Goal: Transaction & Acquisition: Purchase product/service

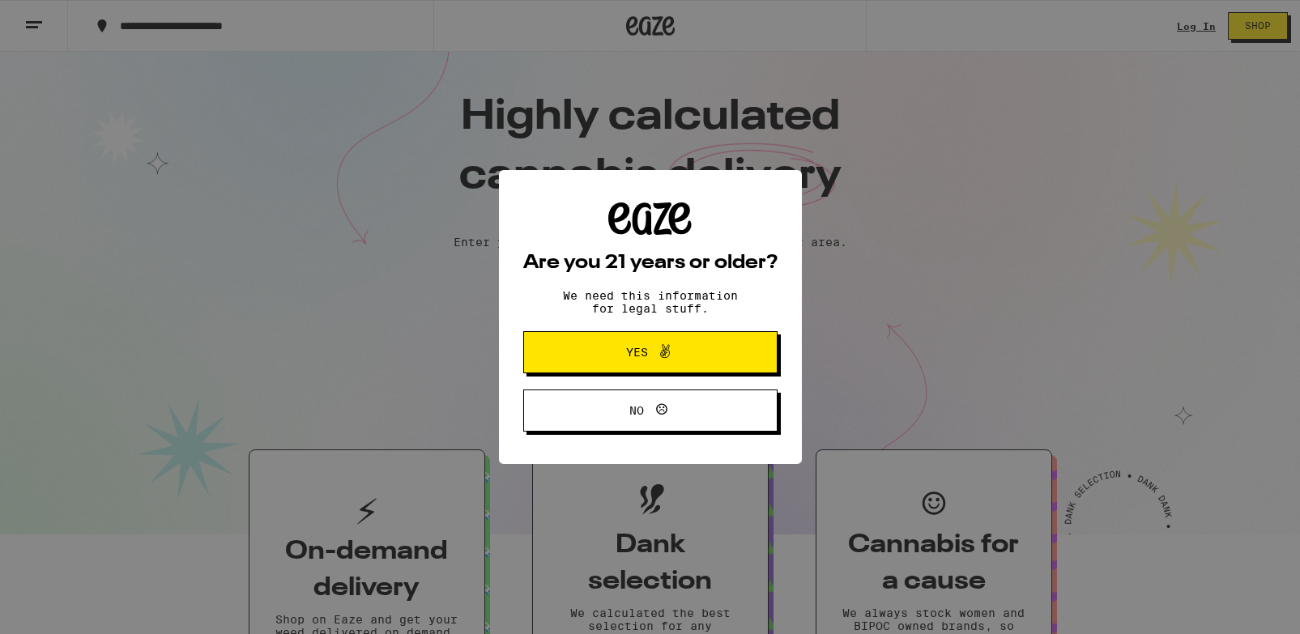
click at [683, 352] on span "Yes" at bounding box center [650, 352] width 123 height 21
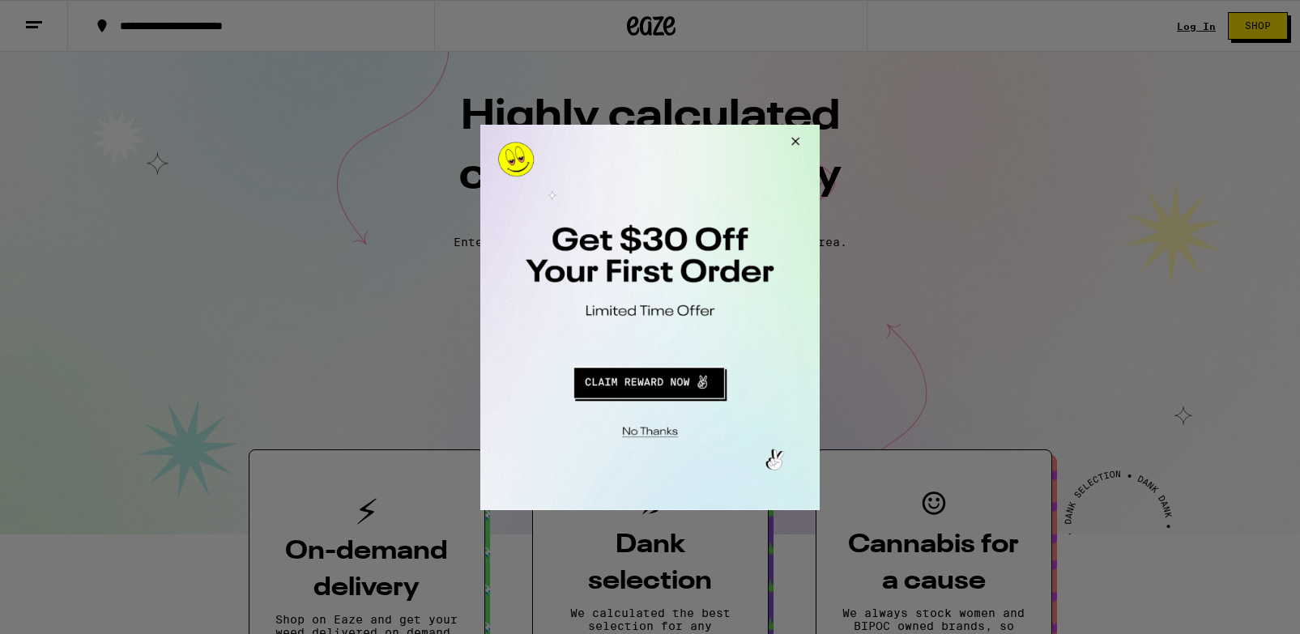
click at [648, 440] on button "Close Modal" at bounding box center [648, 428] width 330 height 25
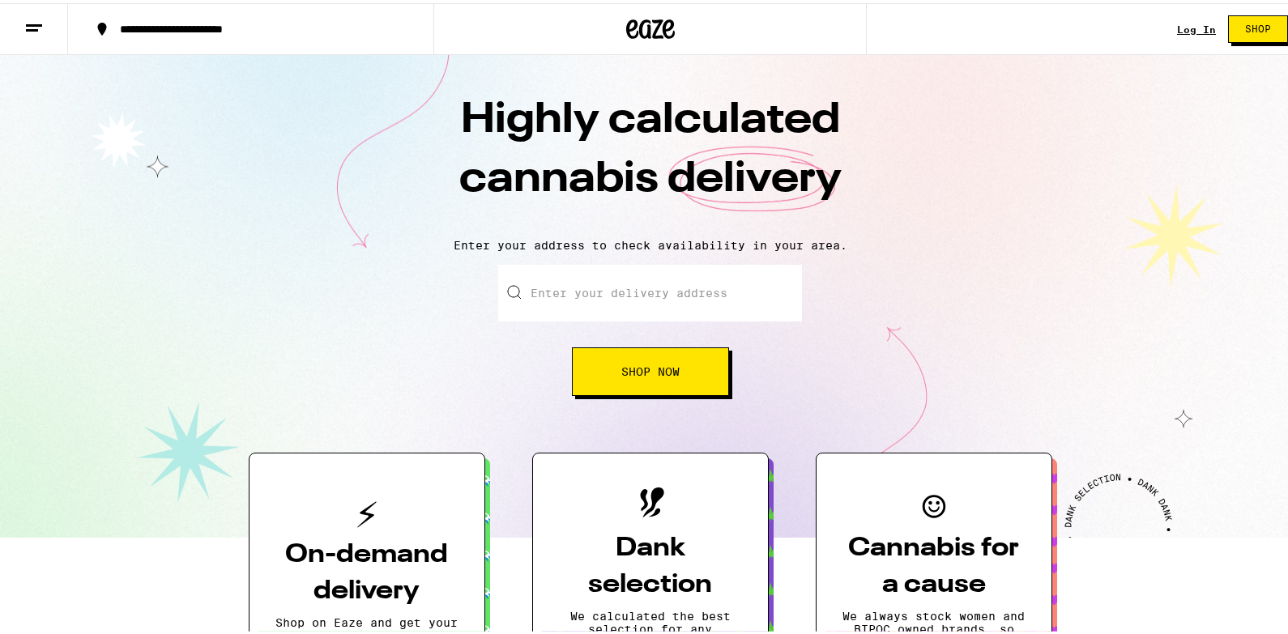
click at [1178, 21] on link "Log In" at bounding box center [1196, 26] width 39 height 11
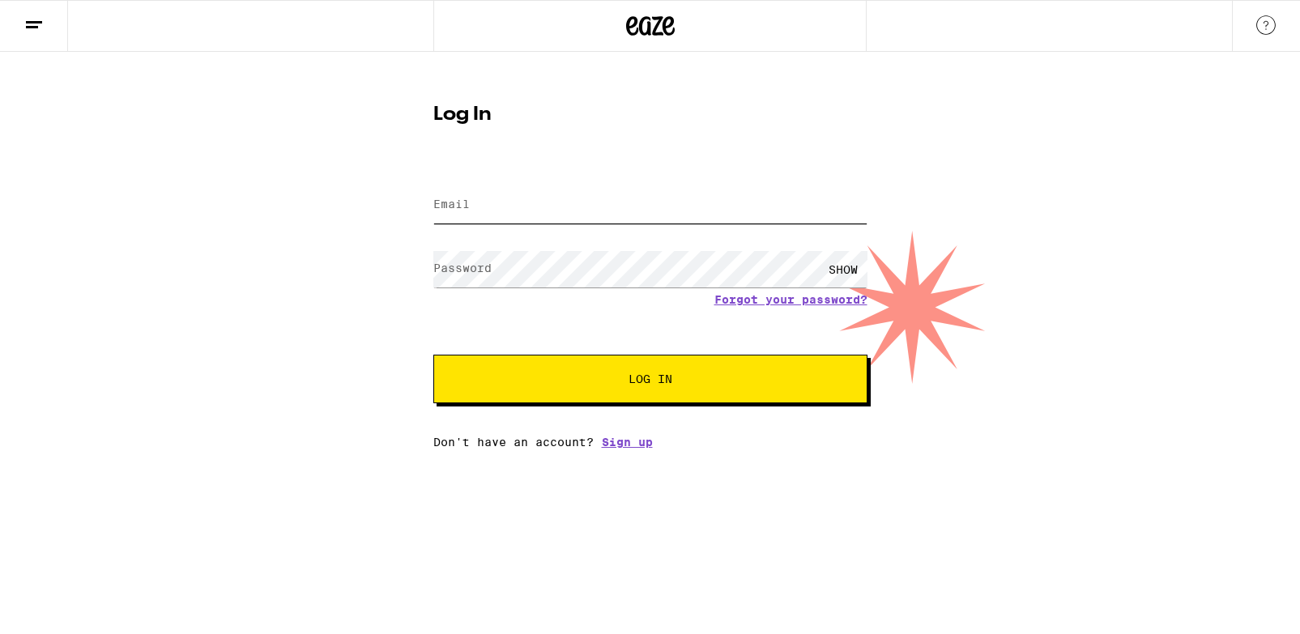
type input "[EMAIL_ADDRESS][DOMAIN_NAME]"
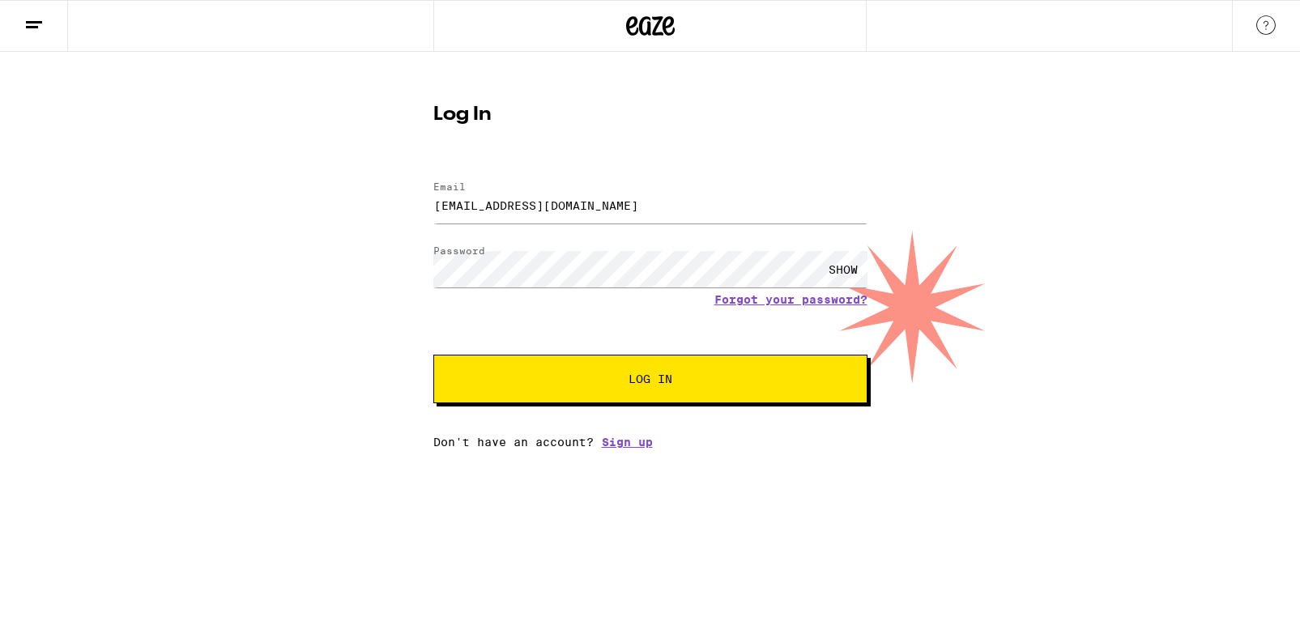
click at [646, 366] on button "Log In" at bounding box center [650, 379] width 434 height 49
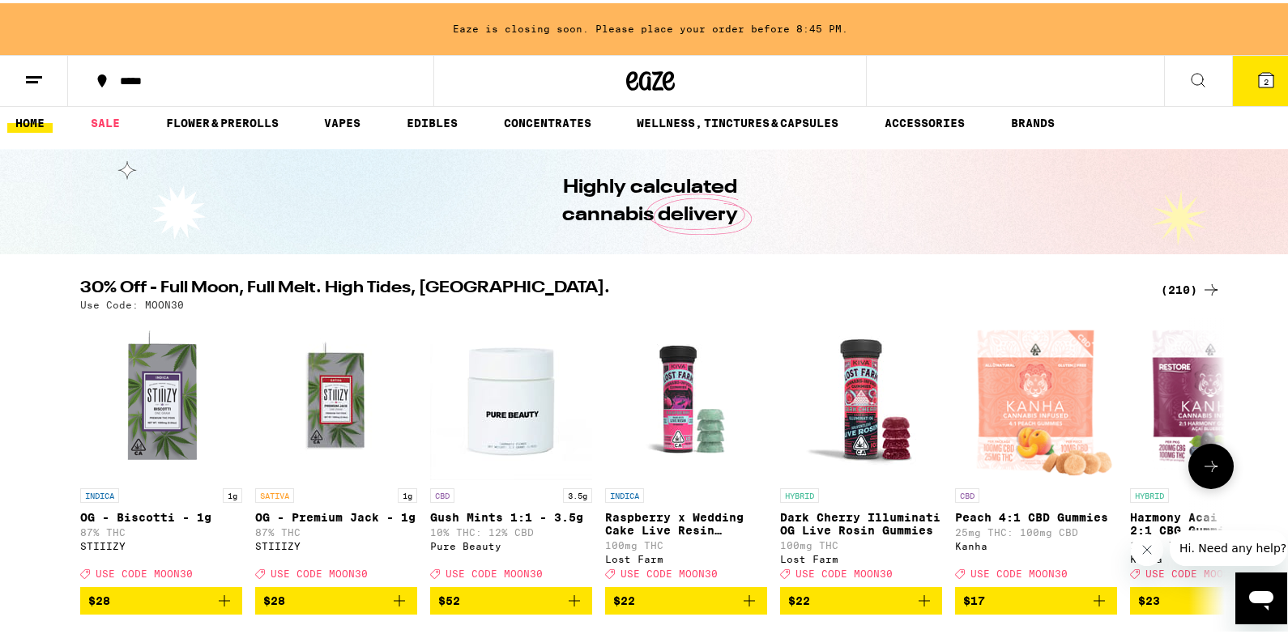
scroll to position [20, 0]
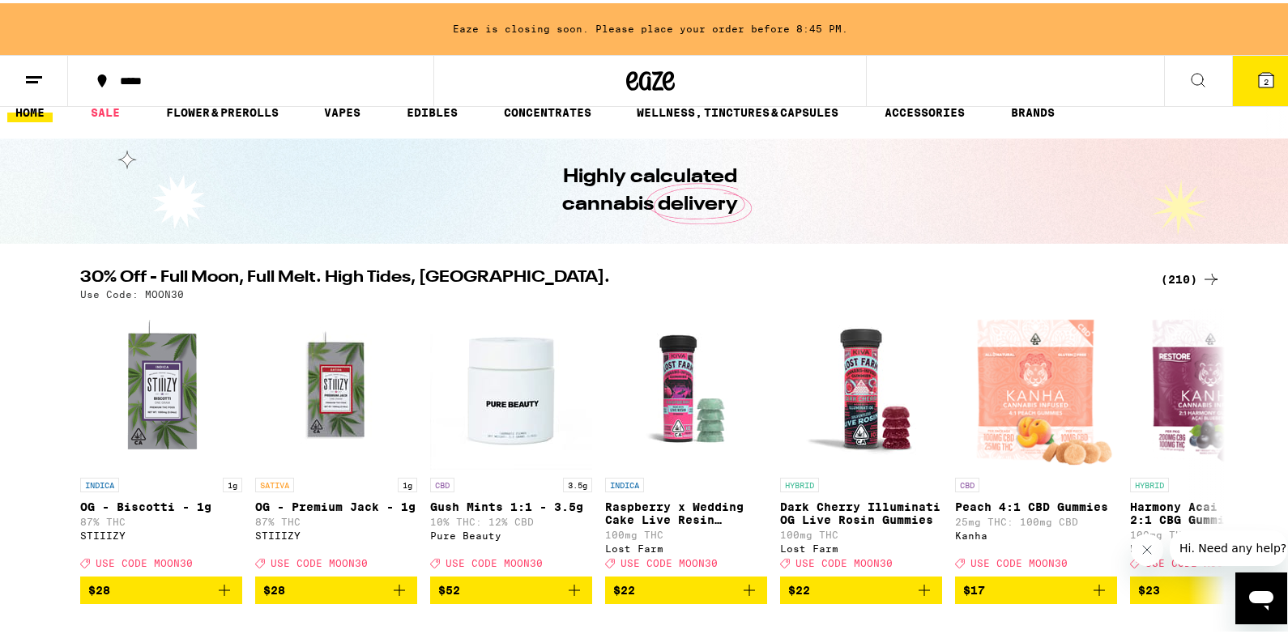
click at [1201, 279] on icon at bounding box center [1210, 275] width 19 height 19
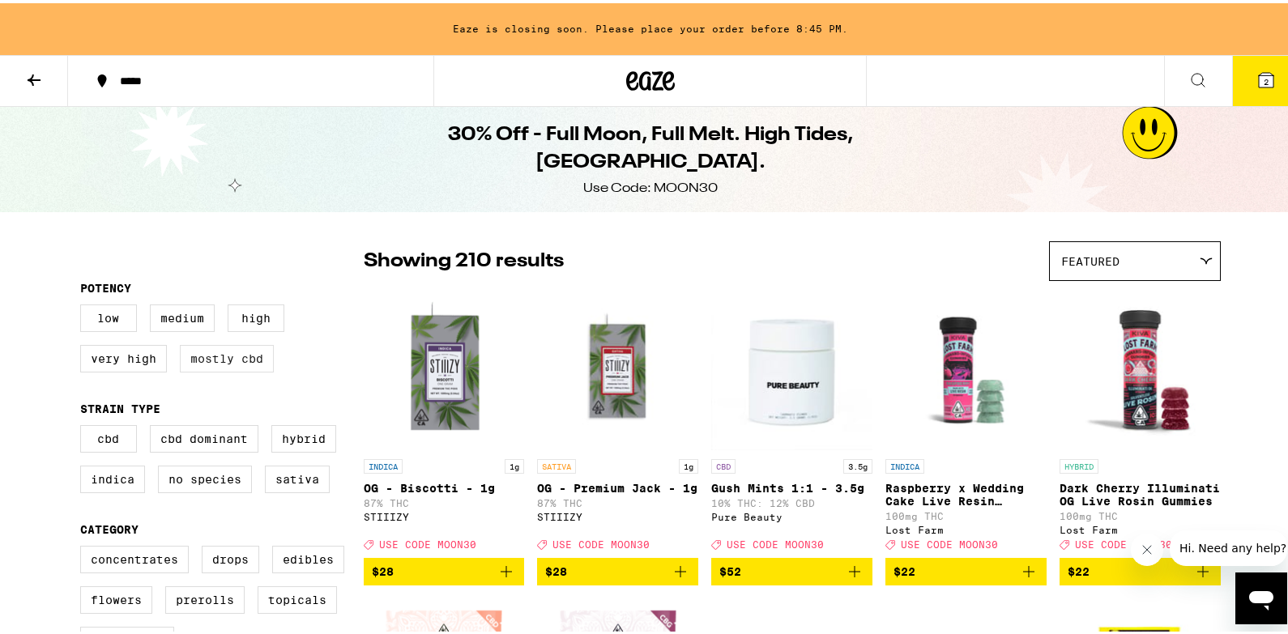
click at [217, 369] on label "Mostly CBD" at bounding box center [227, 356] width 94 height 28
click at [84, 305] on input "Mostly CBD" at bounding box center [83, 304] width 1 height 1
checkbox input "true"
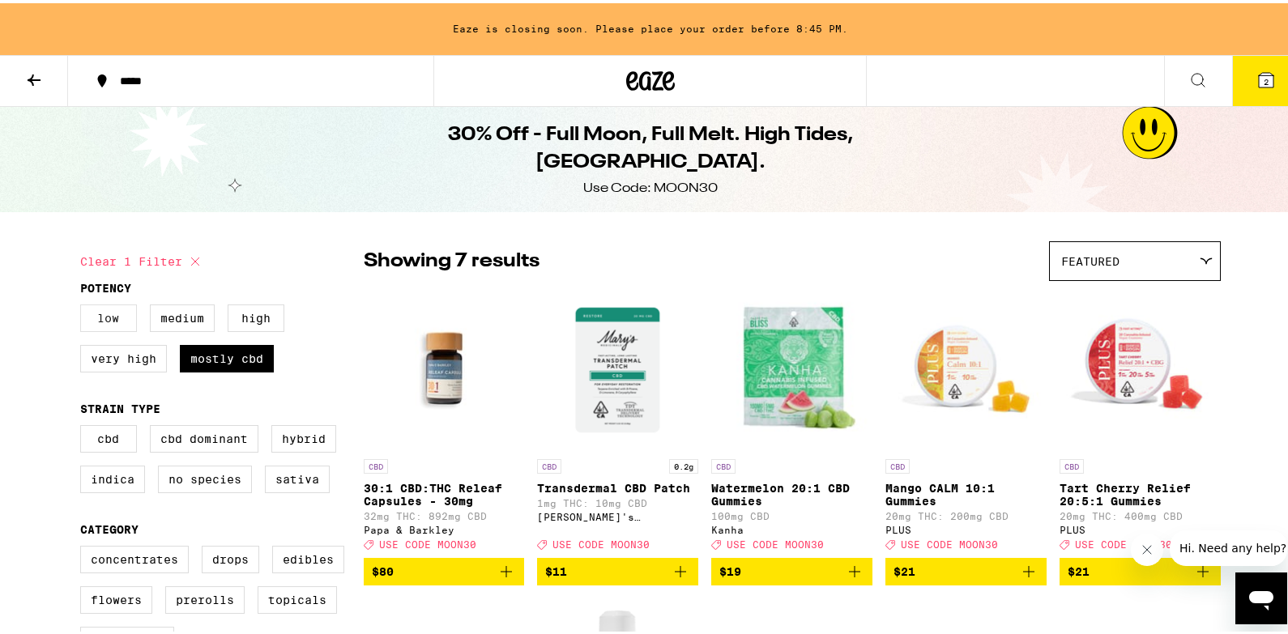
click at [110, 319] on label "Low" at bounding box center [108, 315] width 57 height 28
click at [84, 305] on input "Low" at bounding box center [83, 304] width 1 height 1
checkbox input "true"
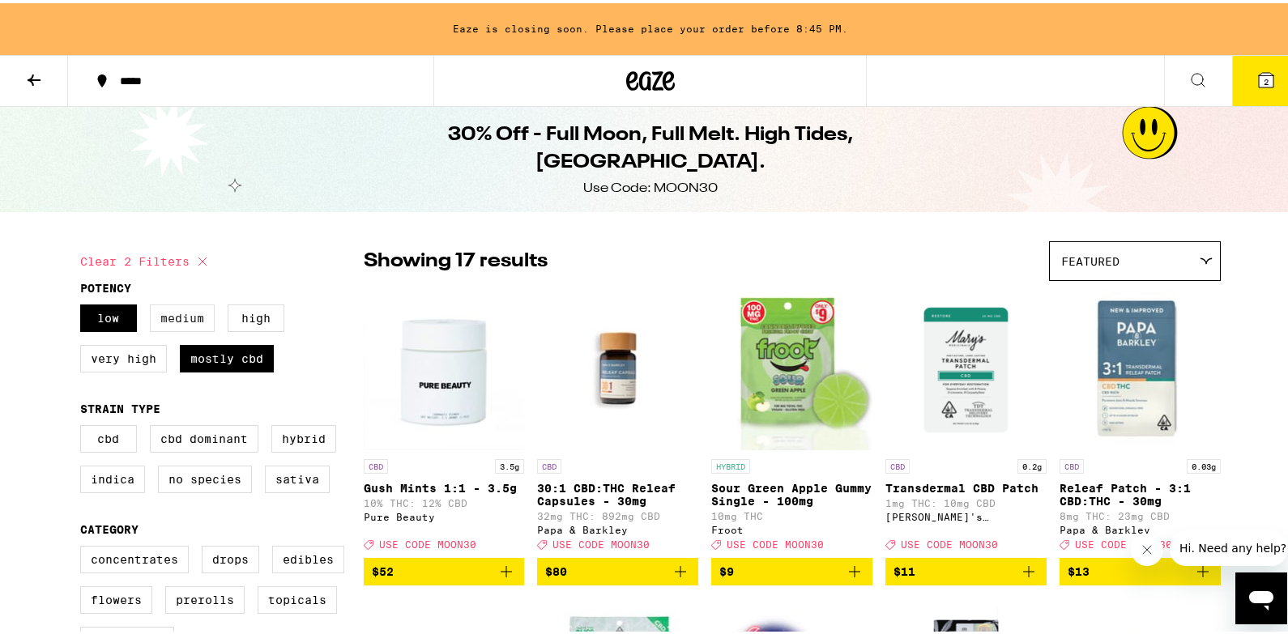
click at [156, 318] on label "Medium" at bounding box center [182, 315] width 65 height 28
click at [84, 305] on input "Medium" at bounding box center [83, 304] width 1 height 1
checkbox input "true"
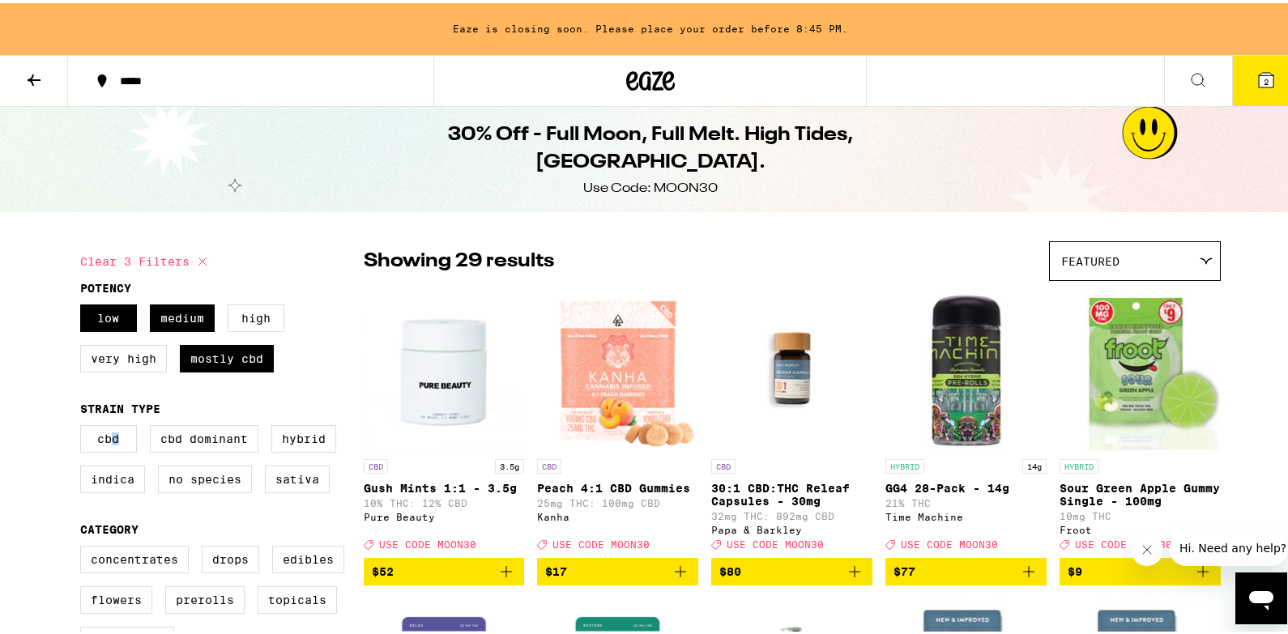
drag, startPoint x: 112, startPoint y: 448, endPoint x: 134, endPoint y: 443, distance: 23.2
click at [109, 445] on label "CBD" at bounding box center [108, 436] width 57 height 28
click at [84, 425] on input "CBD" at bounding box center [83, 424] width 1 height 1
checkbox input "true"
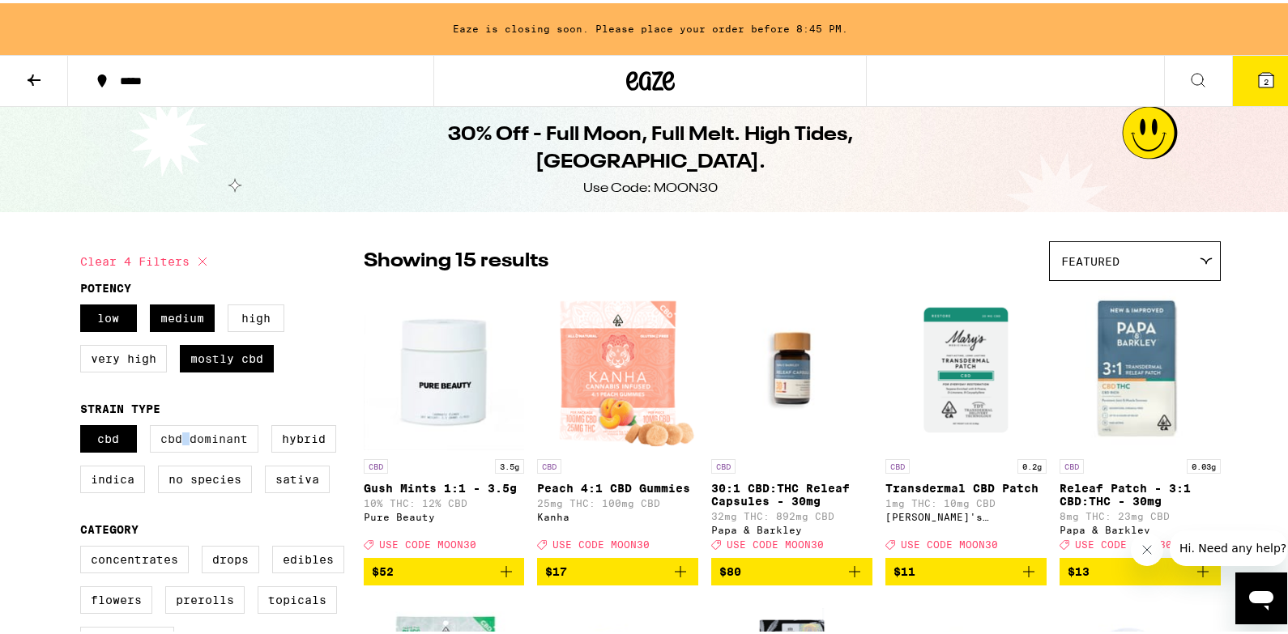
click at [180, 445] on label "CBD Dominant" at bounding box center [204, 436] width 109 height 28
click at [84, 425] on input "CBD Dominant" at bounding box center [83, 424] width 1 height 1
checkbox input "true"
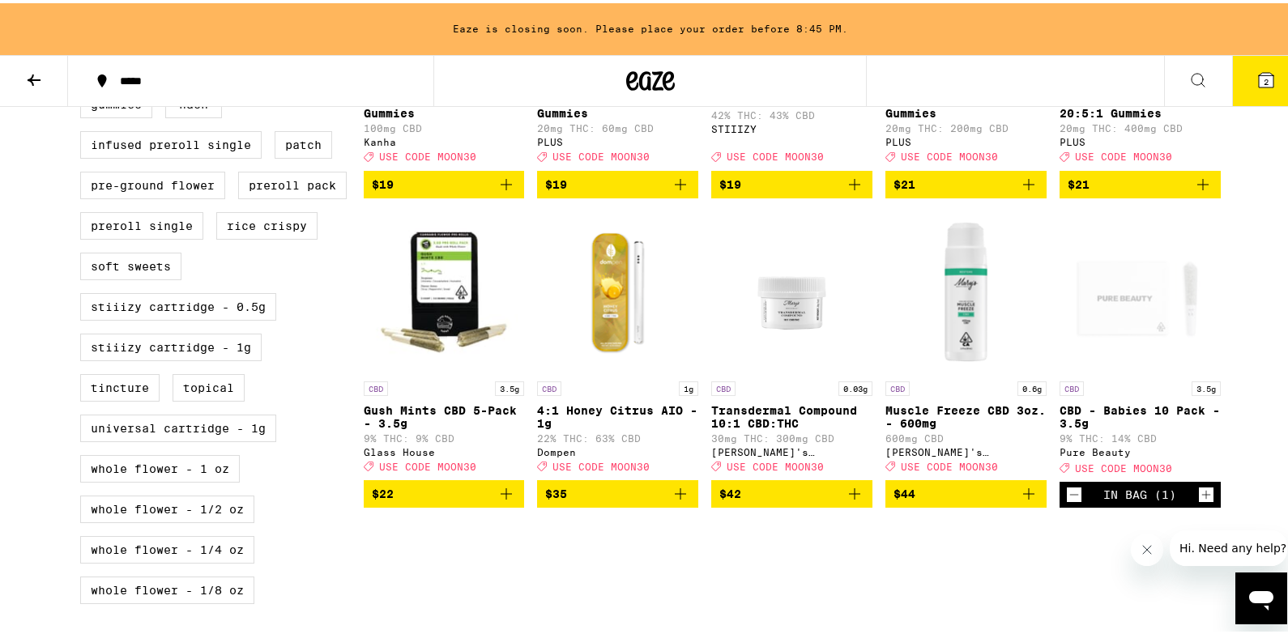
scroll to position [708, 0]
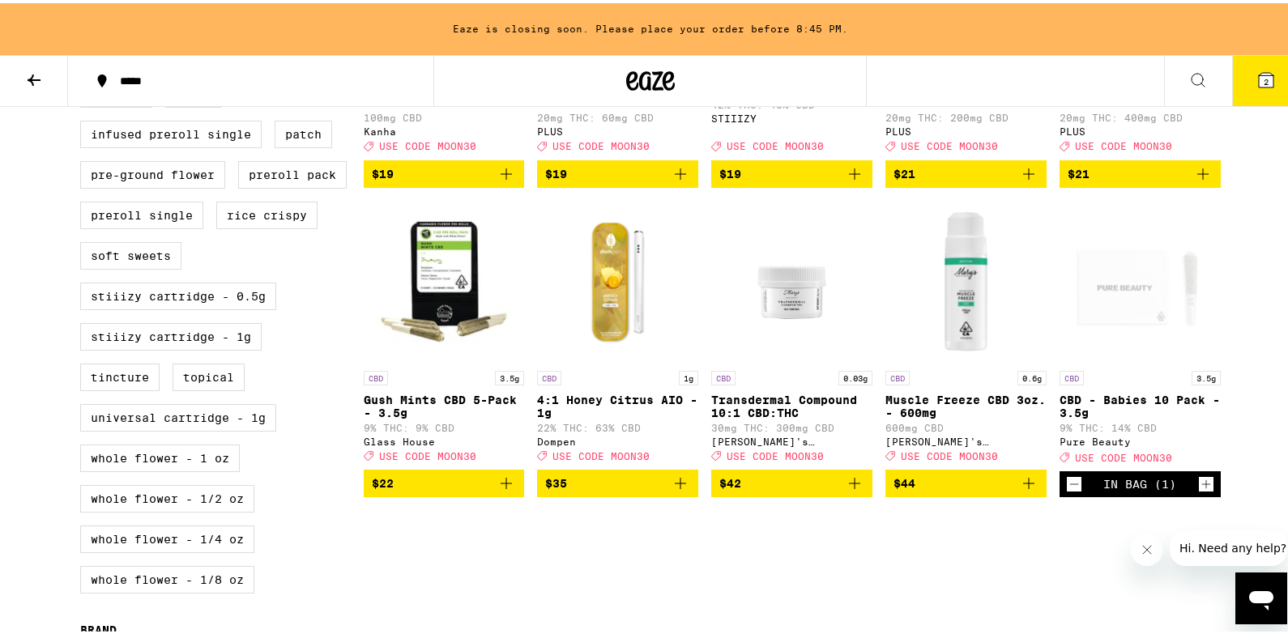
click at [502, 490] on icon "Add to bag" at bounding box center [506, 480] width 19 height 19
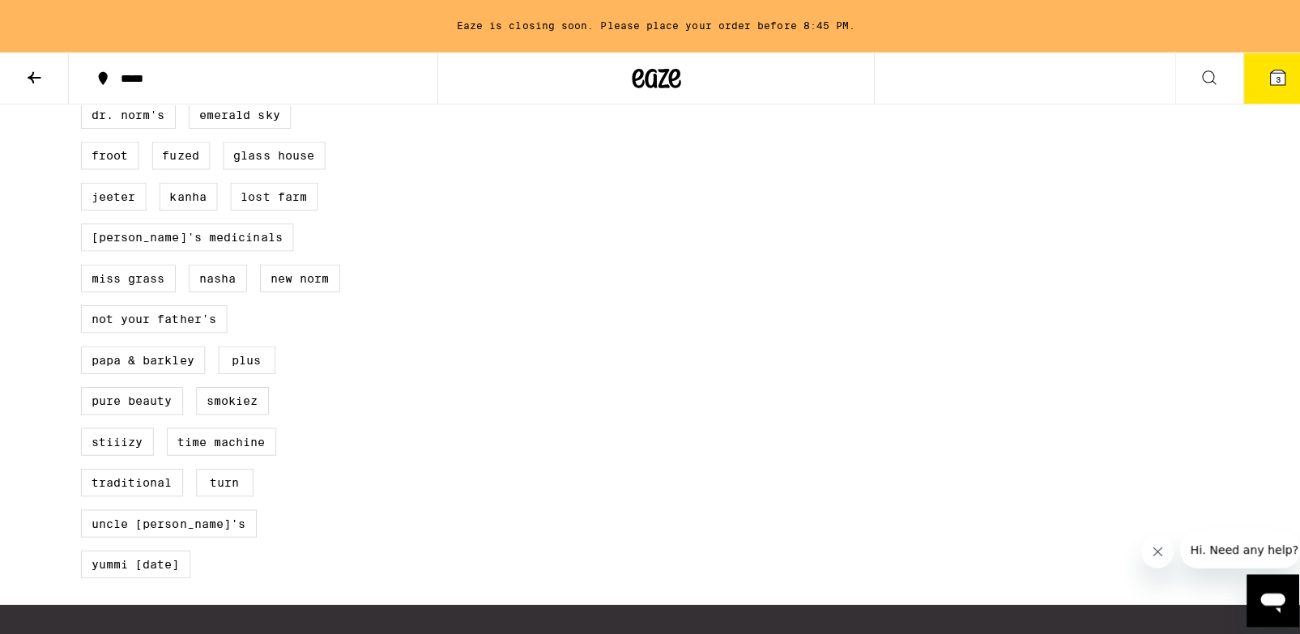
scroll to position [1415, 0]
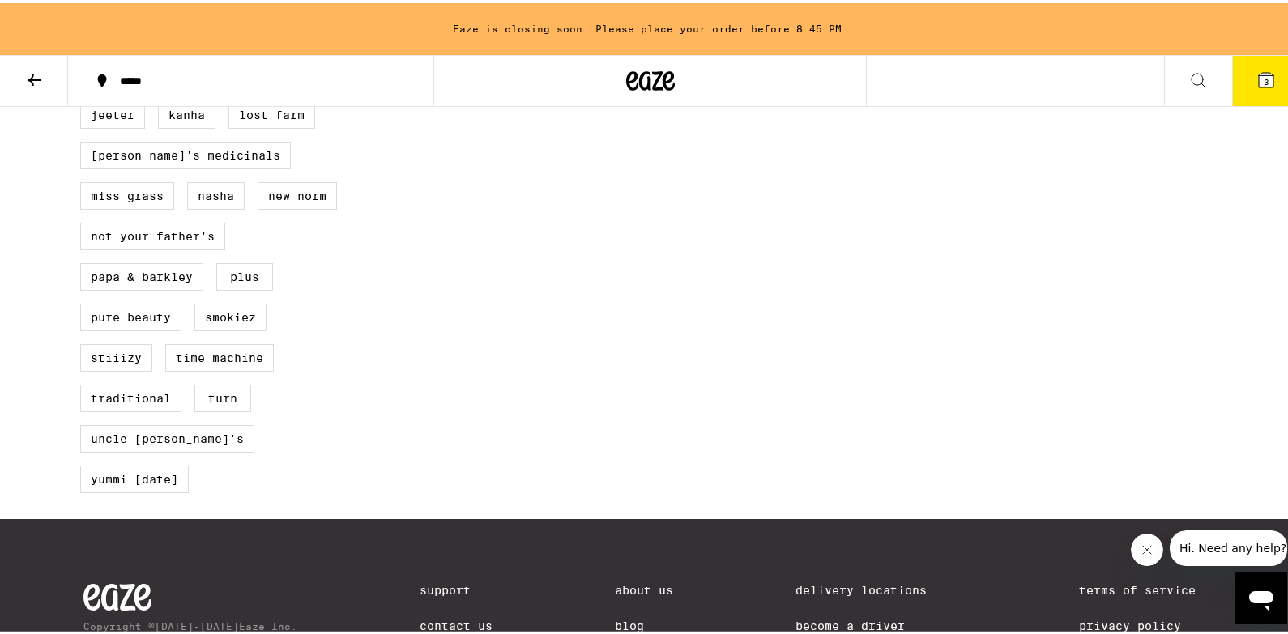
click at [1265, 70] on button "3" at bounding box center [1266, 78] width 68 height 50
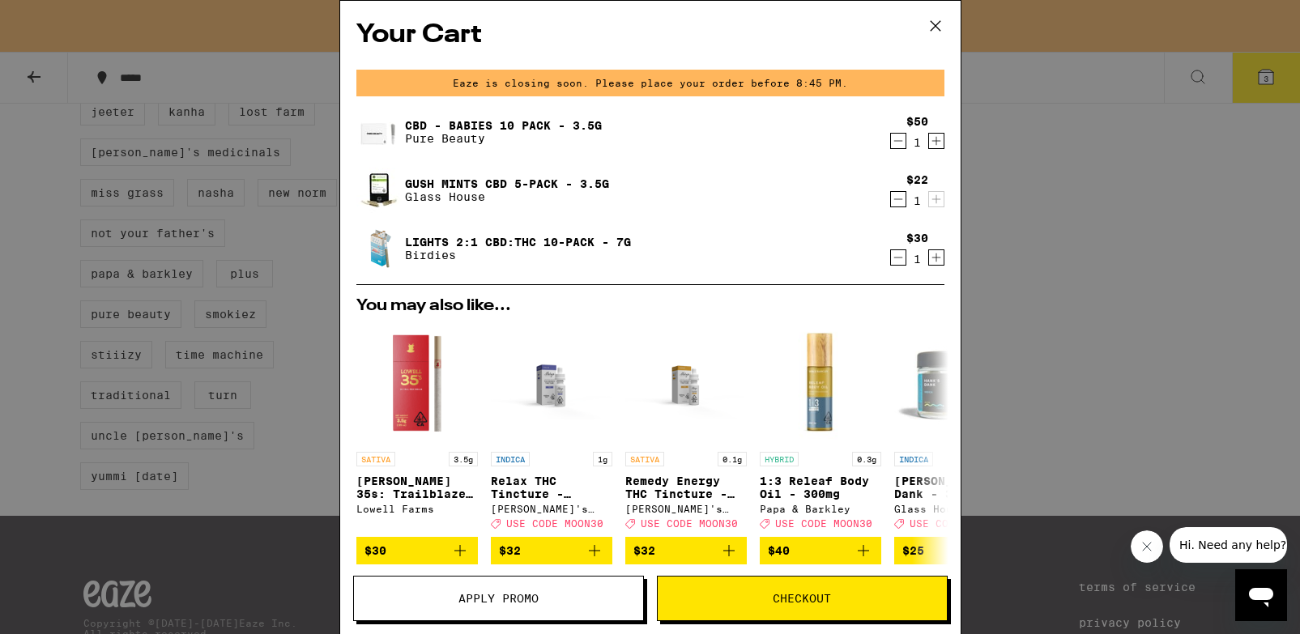
click at [749, 603] on span "Checkout" at bounding box center [802, 598] width 289 height 11
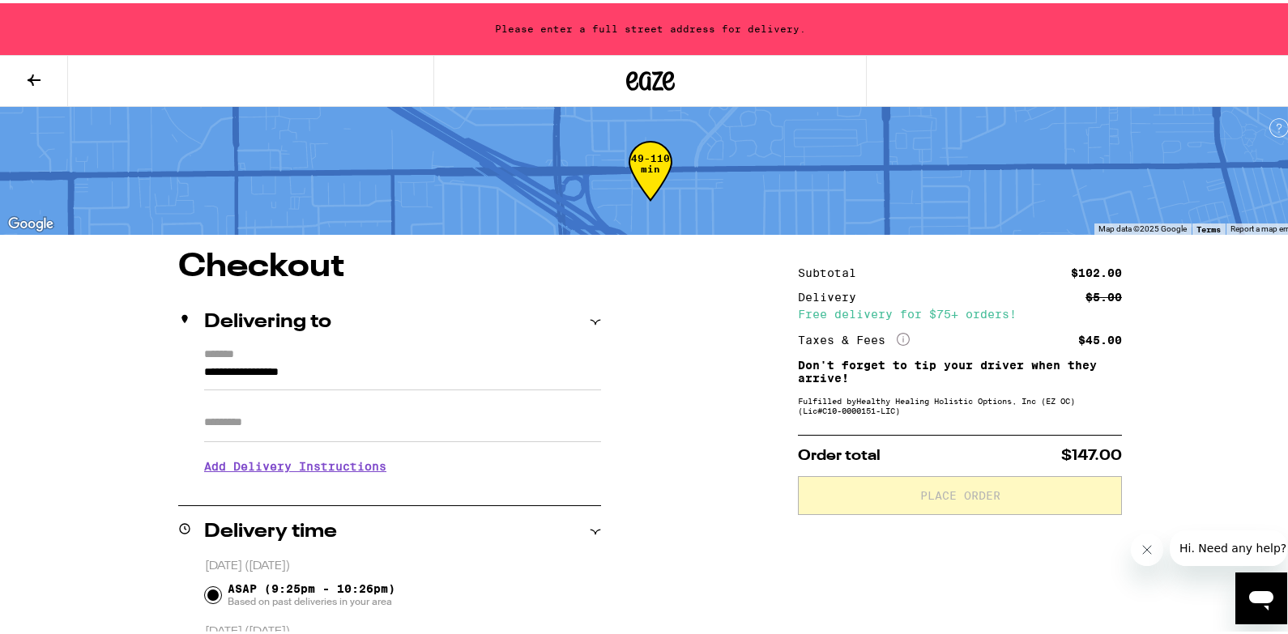
click at [855, 324] on div "Subtotal $102.00 Delivery $5.00 Free delivery for $75+ orders! Taxes & Fees Mor…" at bounding box center [960, 304] width 324 height 80
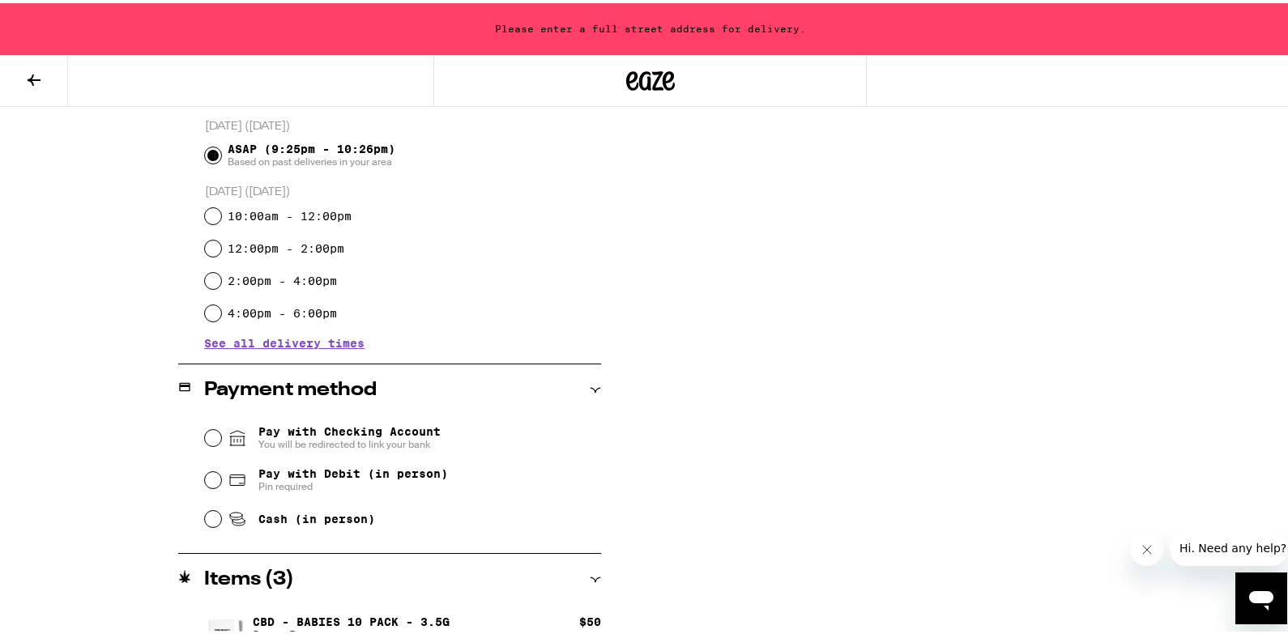
scroll to position [584, 0]
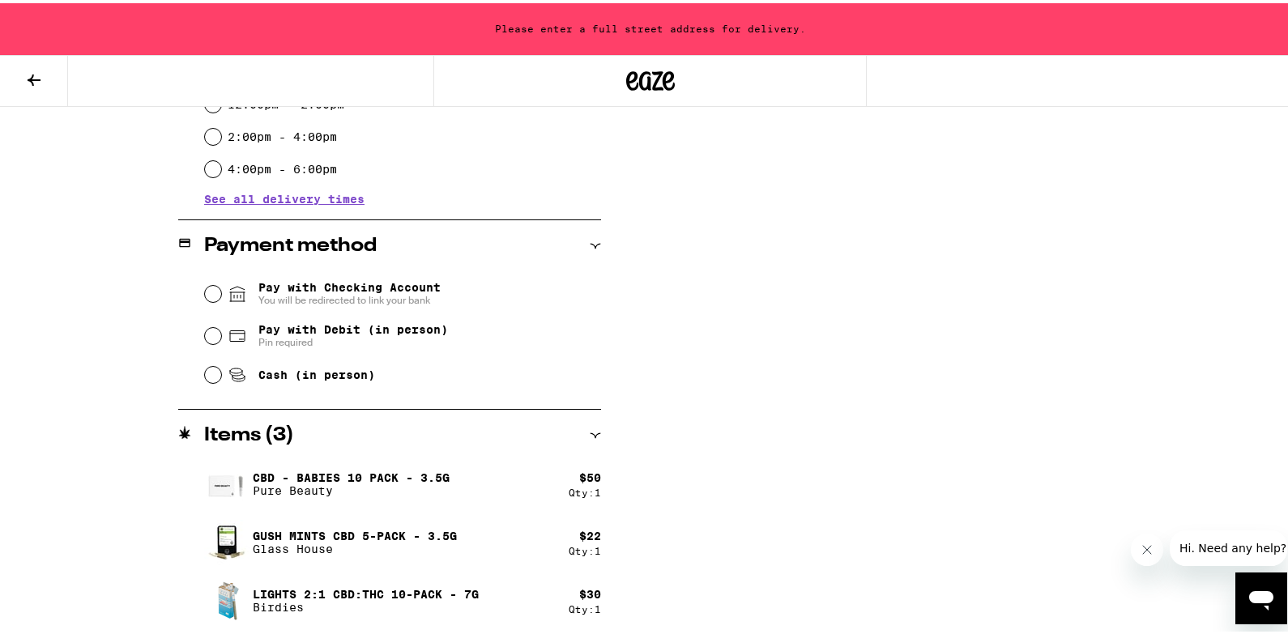
click at [340, 339] on span "Pin required" at bounding box center [353, 339] width 190 height 13
click at [221, 339] on input "Pay with Debit (in person) Pin required" at bounding box center [213, 333] width 16 height 16
radio input "true"
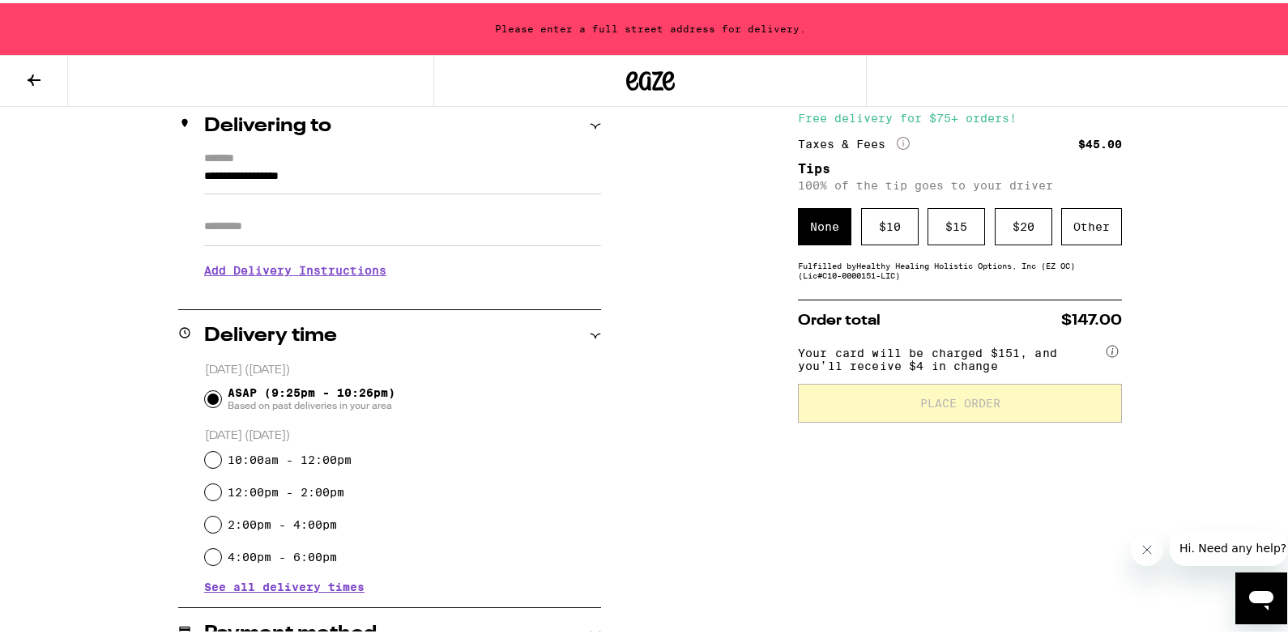
scroll to position [9, 0]
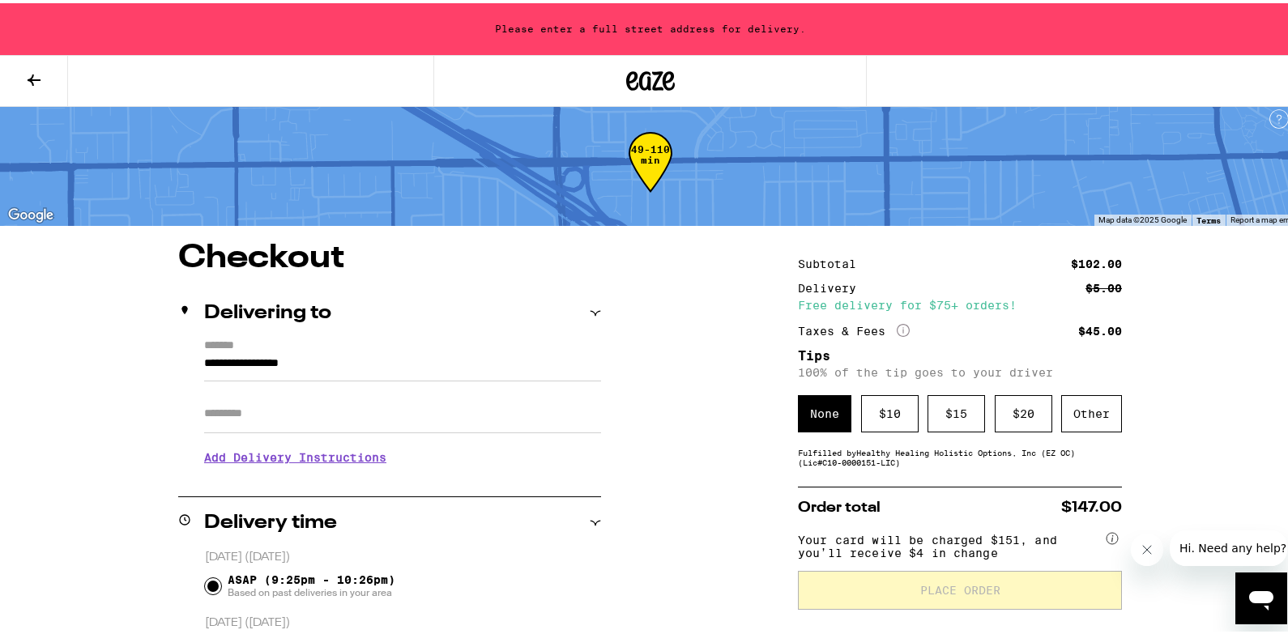
click at [892, 411] on div "$ 10" at bounding box center [890, 410] width 58 height 37
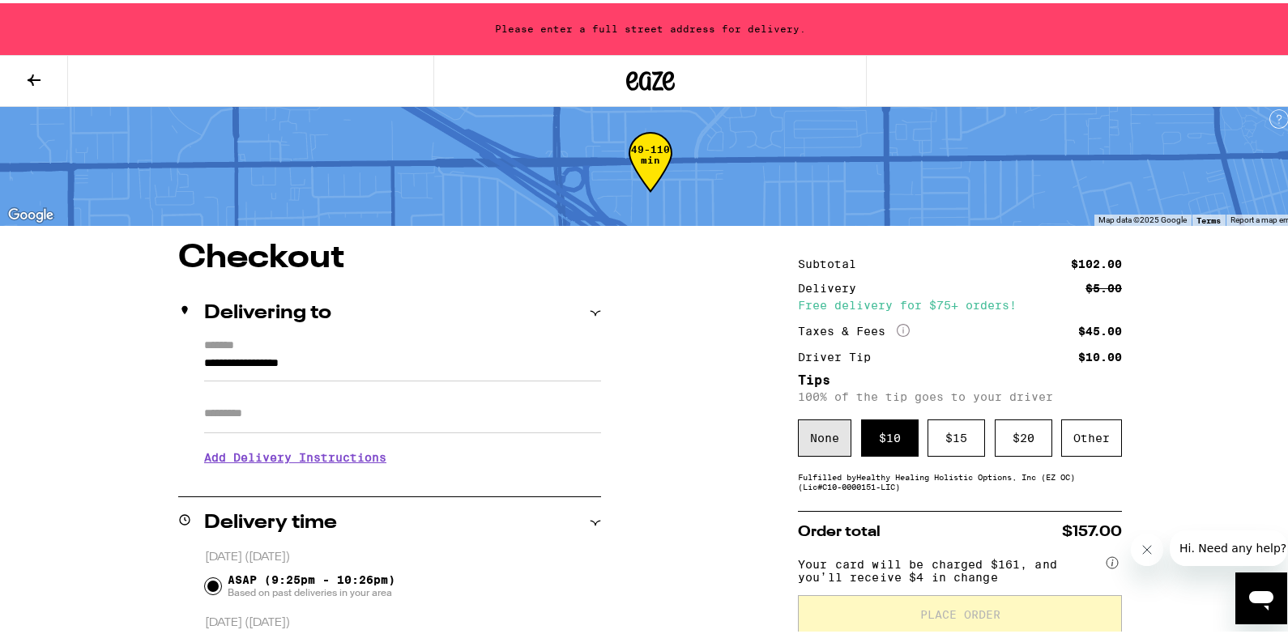
click at [825, 444] on div "None" at bounding box center [824, 434] width 53 height 37
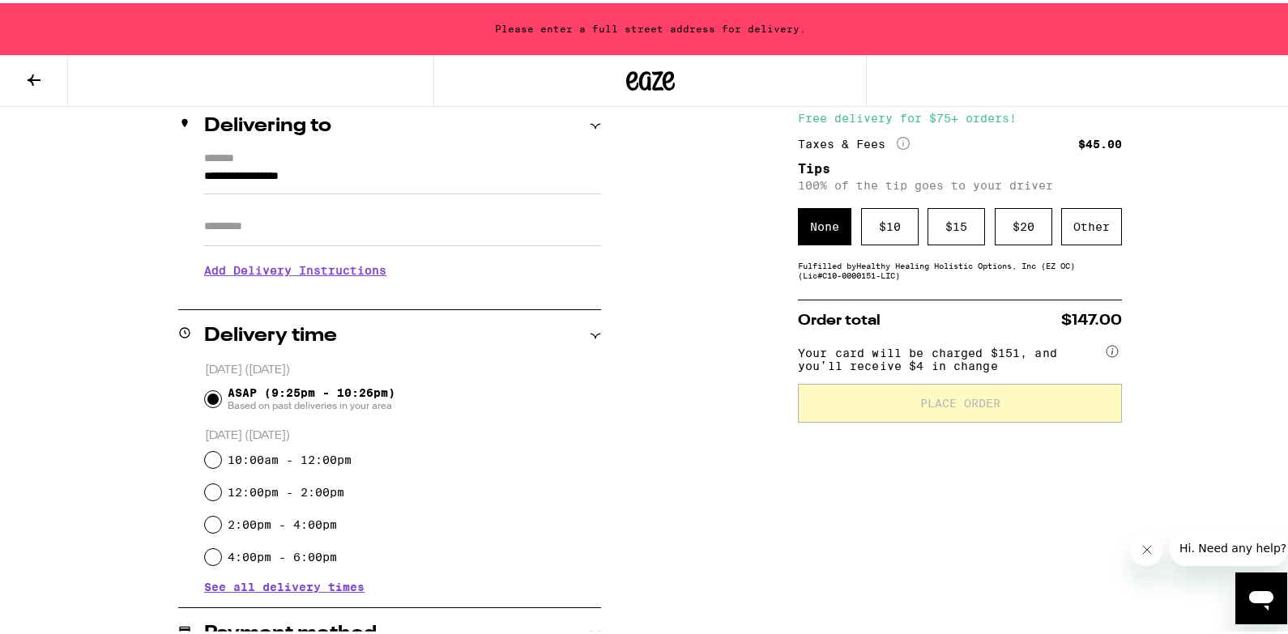
scroll to position [584, 0]
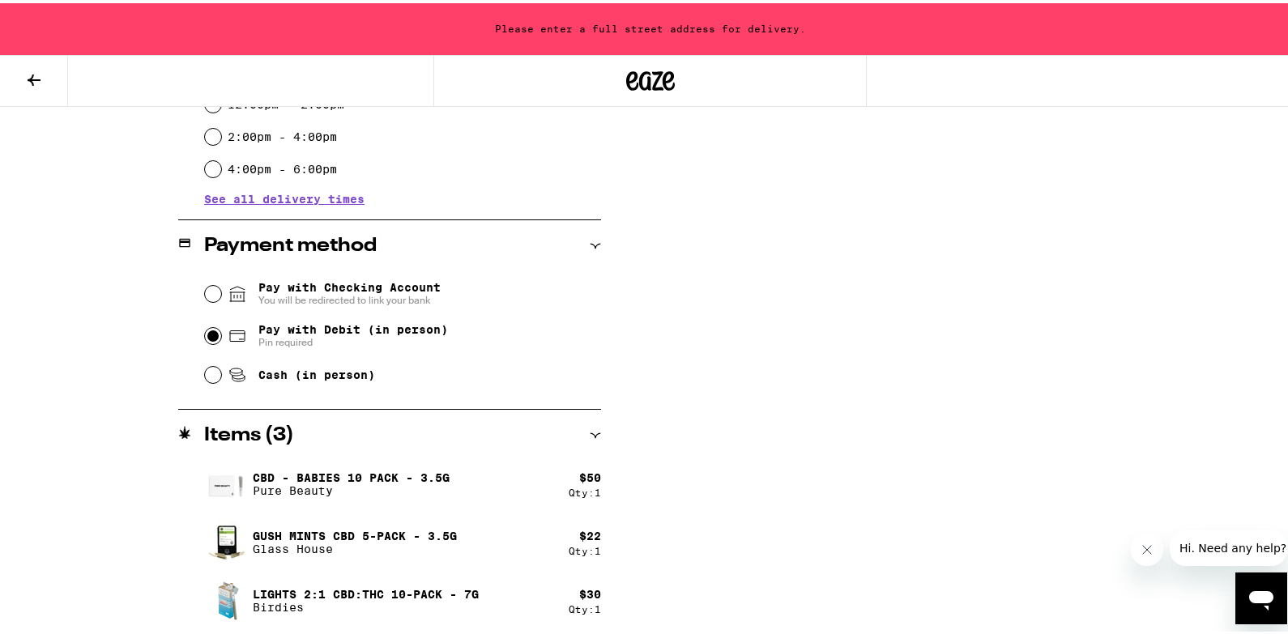
click at [303, 376] on span "Cash (in person)" at bounding box center [316, 371] width 117 height 13
click at [221, 376] on input "Cash (in person)" at bounding box center [213, 372] width 16 height 16
radio input "true"
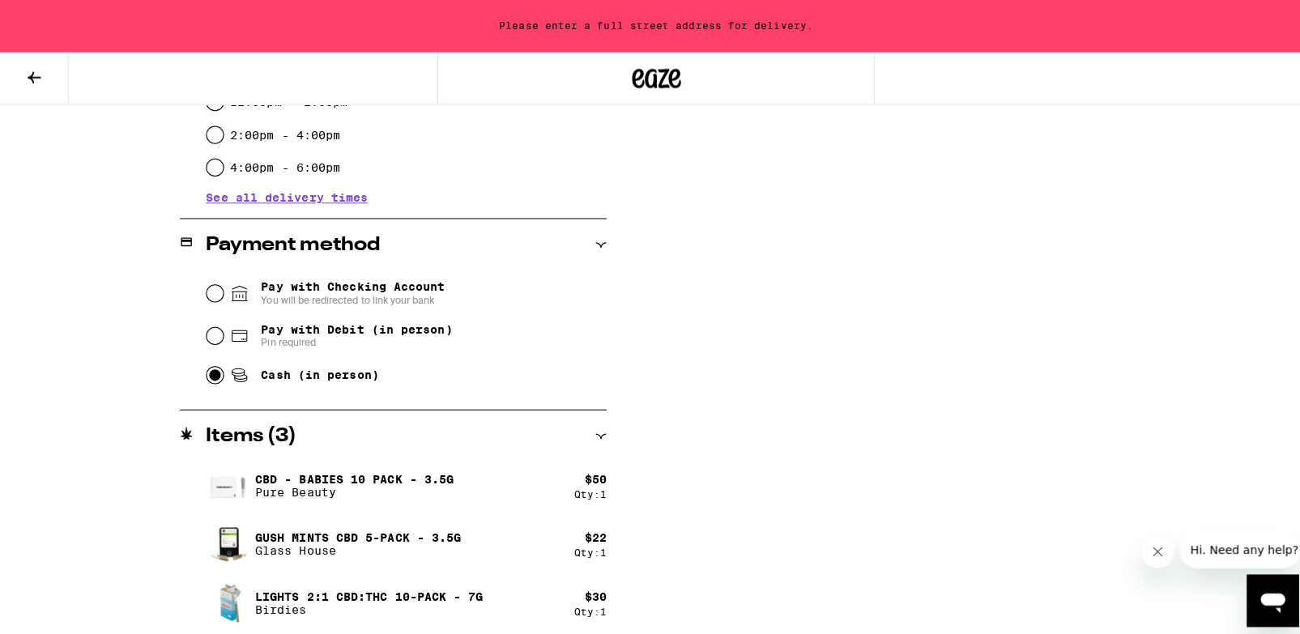
scroll to position [0, 0]
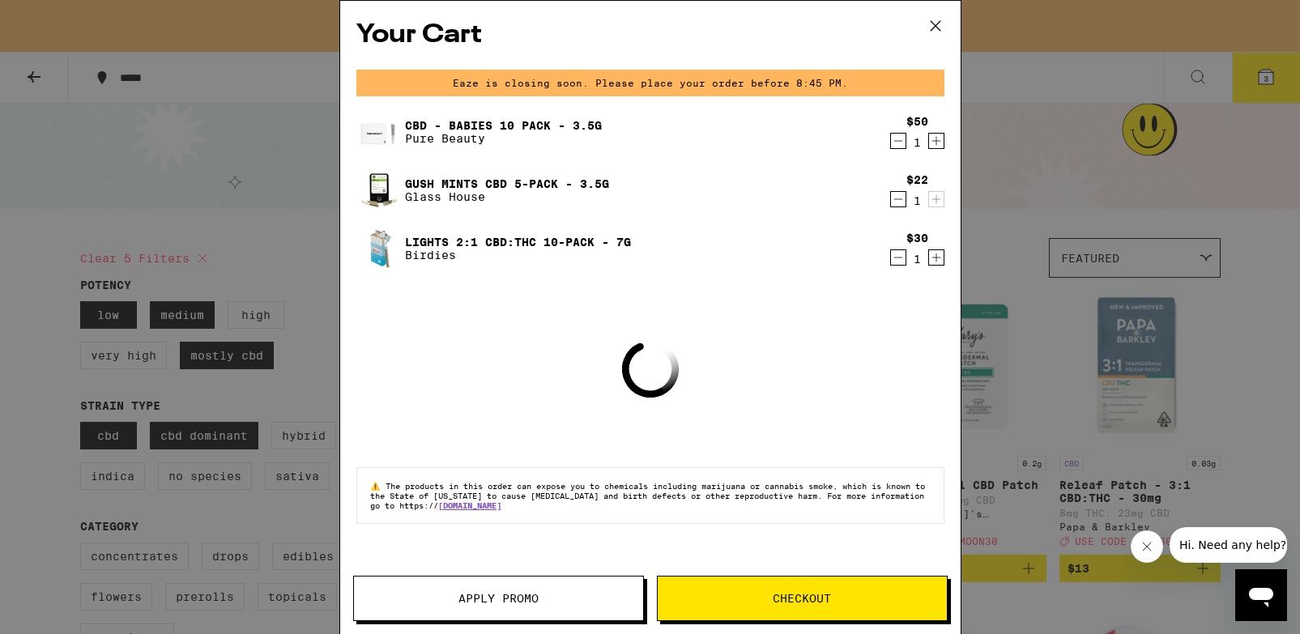
click at [496, 600] on span "Apply Promo" at bounding box center [498, 598] width 80 height 11
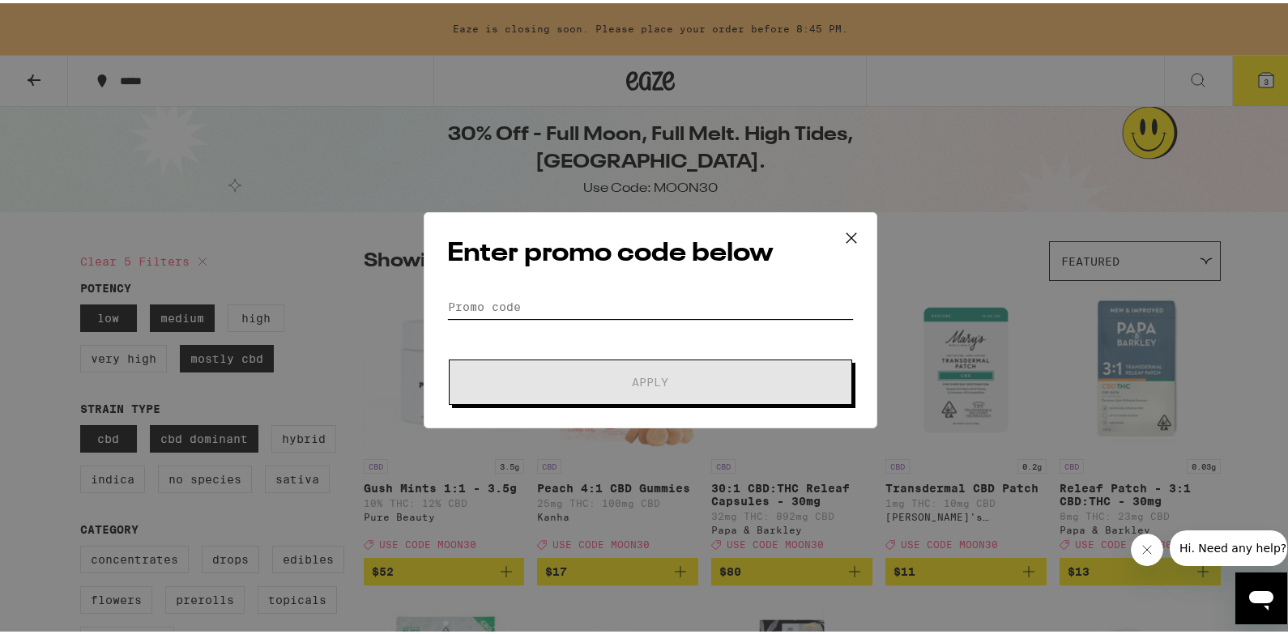
click at [521, 308] on input "Promo Code" at bounding box center [650, 304] width 407 height 24
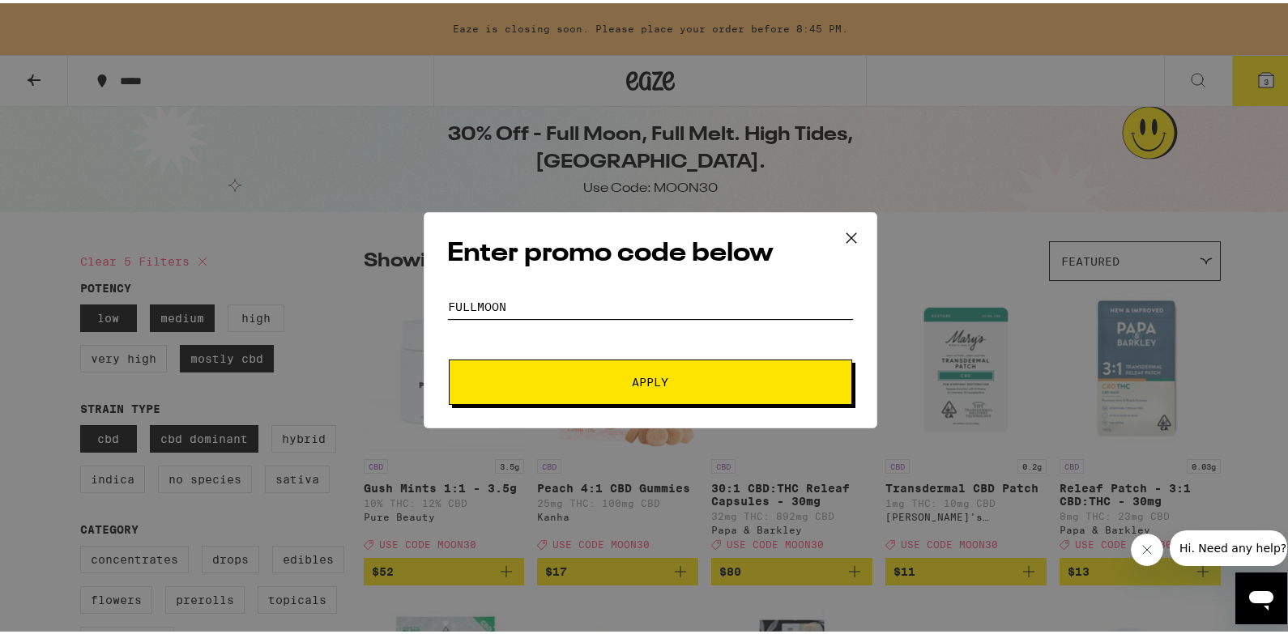
type input "fullmoon"
click at [644, 379] on button "Apply" at bounding box center [650, 378] width 403 height 45
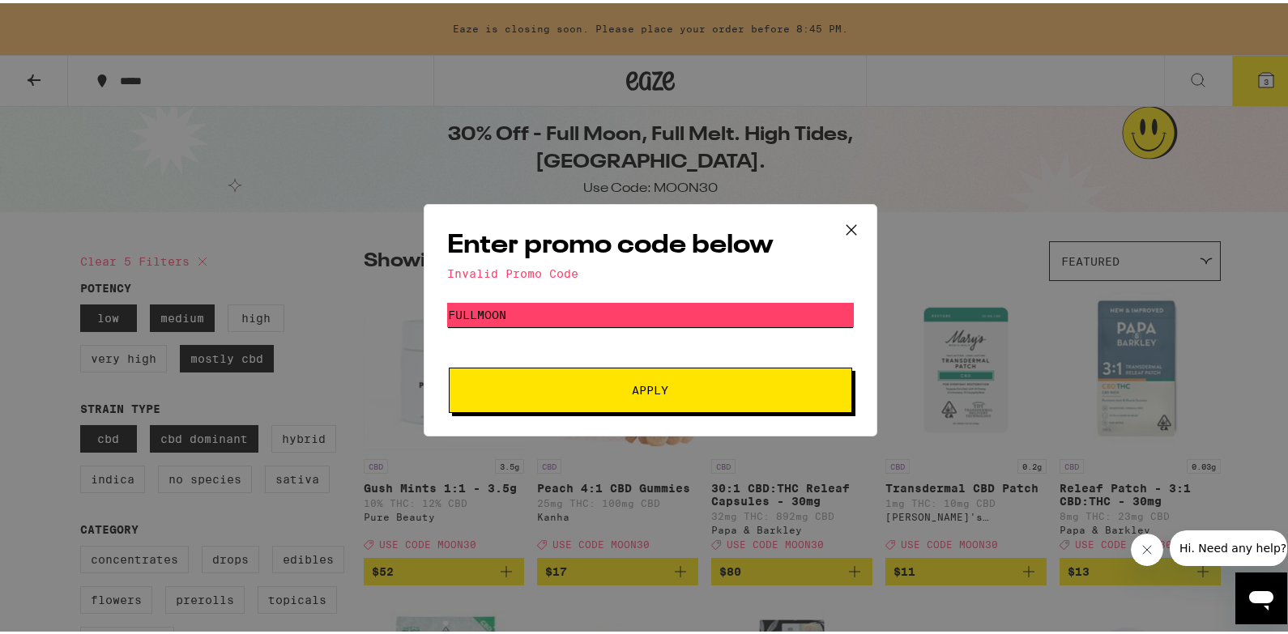
drag, startPoint x: 565, startPoint y: 317, endPoint x: 407, endPoint y: 312, distance: 158.0
click at [407, 312] on div "Enter promo code below Invalid Promo Code Promo Code fullmoon Apply" at bounding box center [650, 317] width 1300 height 634
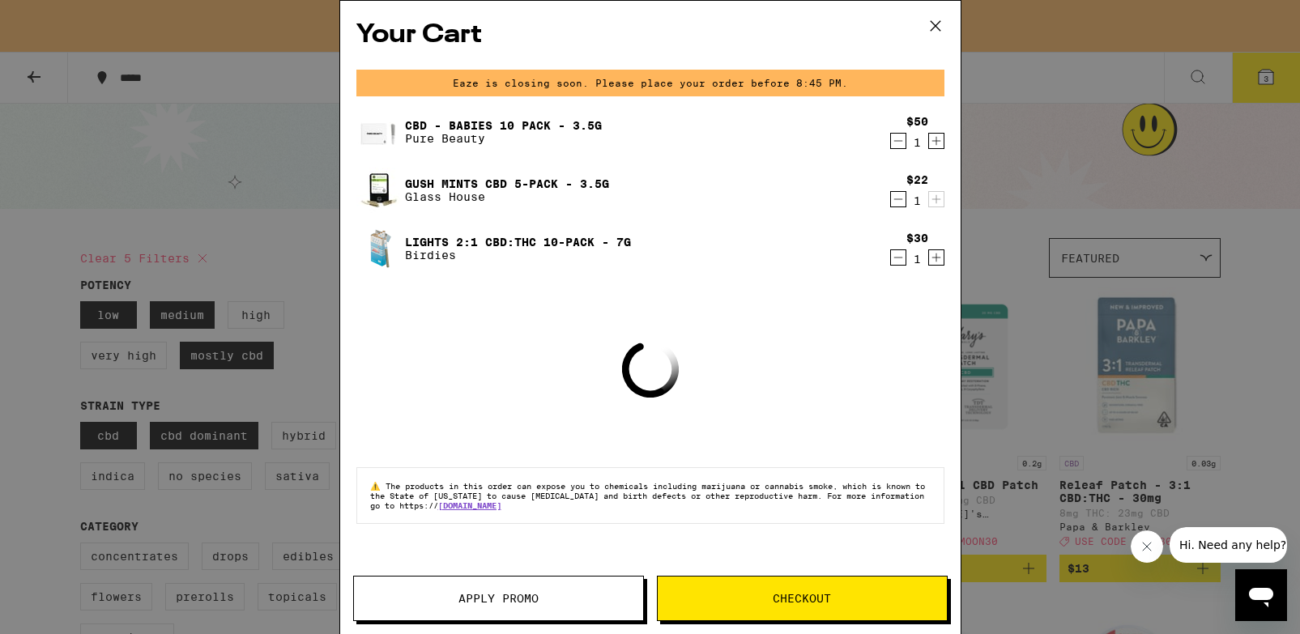
type input "moo"
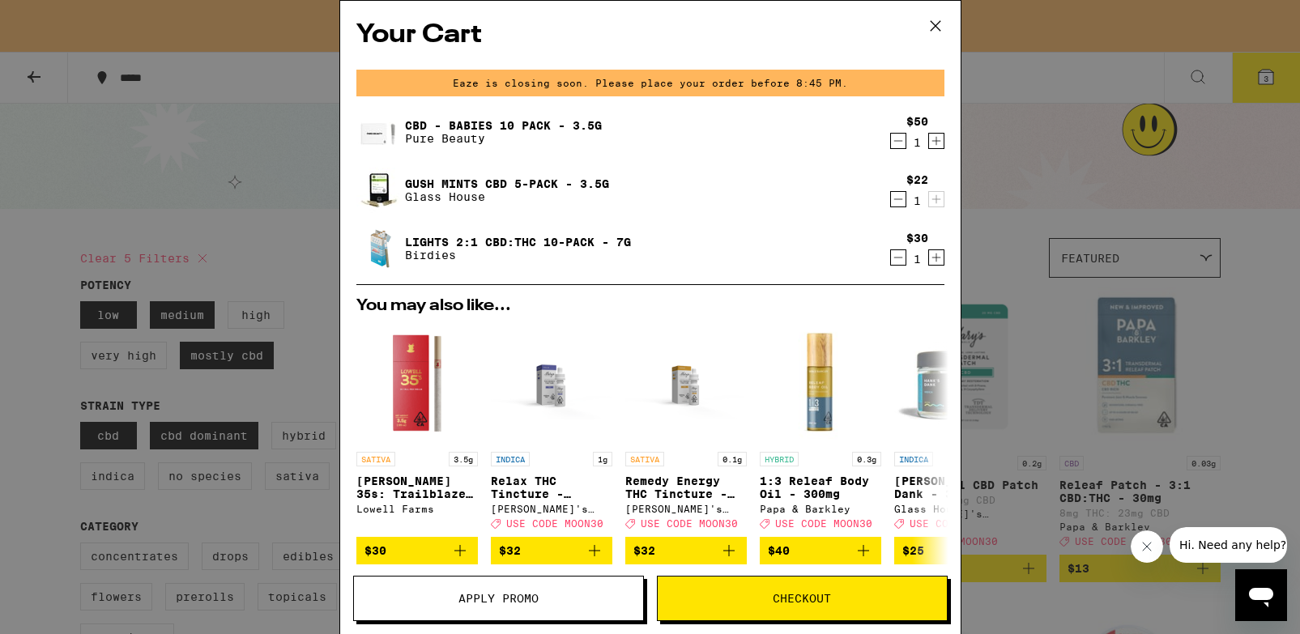
click at [472, 595] on span "Apply Promo" at bounding box center [498, 598] width 80 height 11
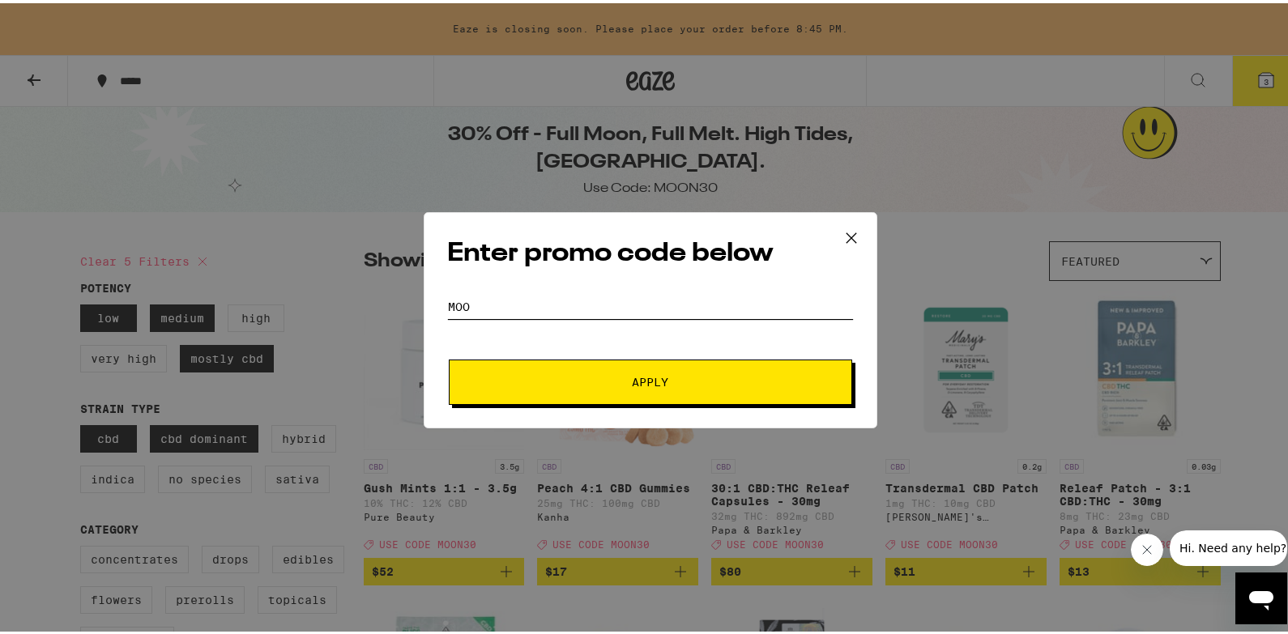
click at [492, 307] on input "moo" at bounding box center [650, 304] width 407 height 24
type input "moon30"
click at [644, 379] on button "Apply" at bounding box center [650, 378] width 403 height 45
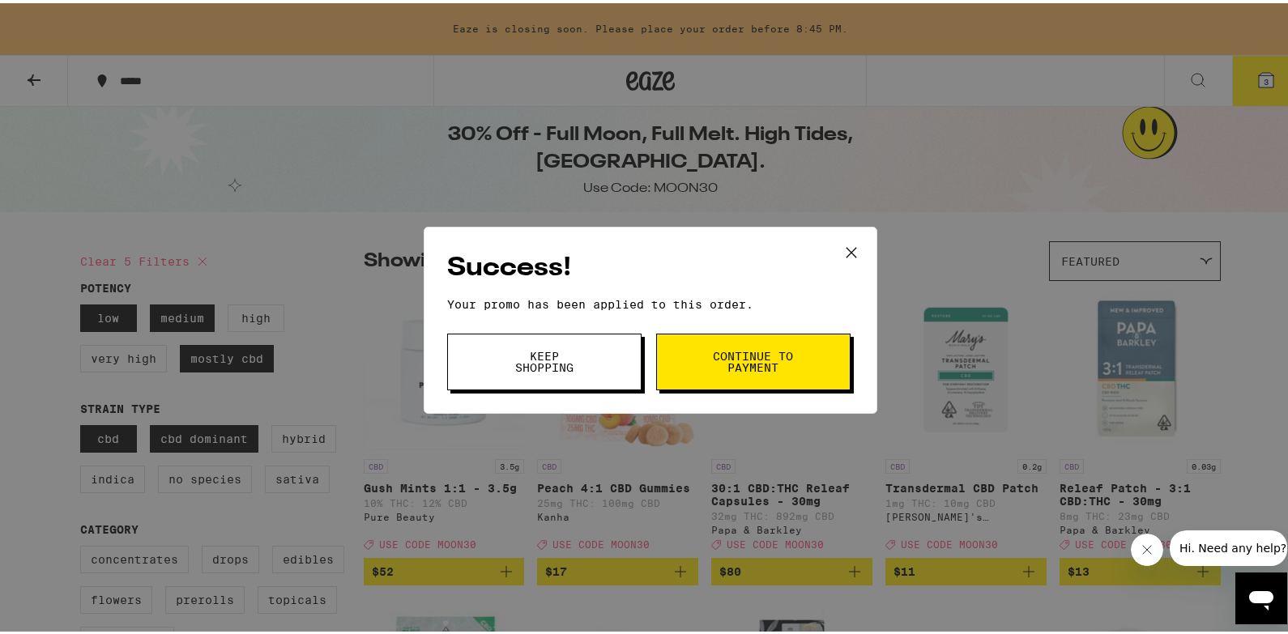
click at [698, 345] on button "Continue to payment" at bounding box center [753, 358] width 194 height 57
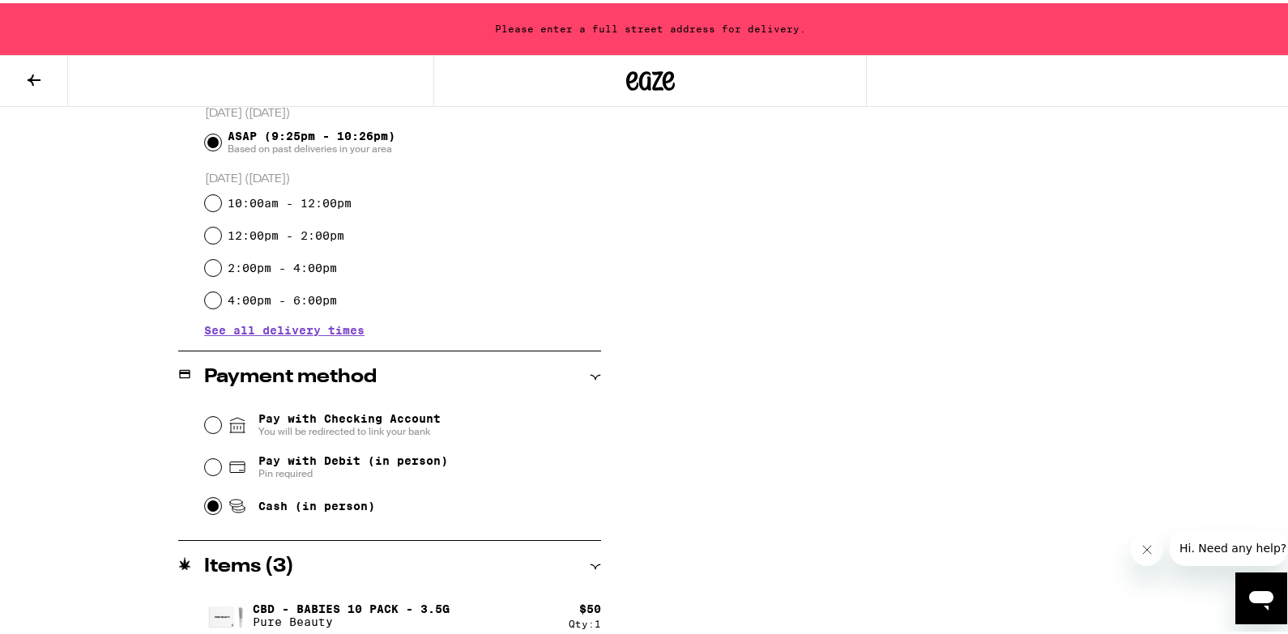
scroll to position [584, 0]
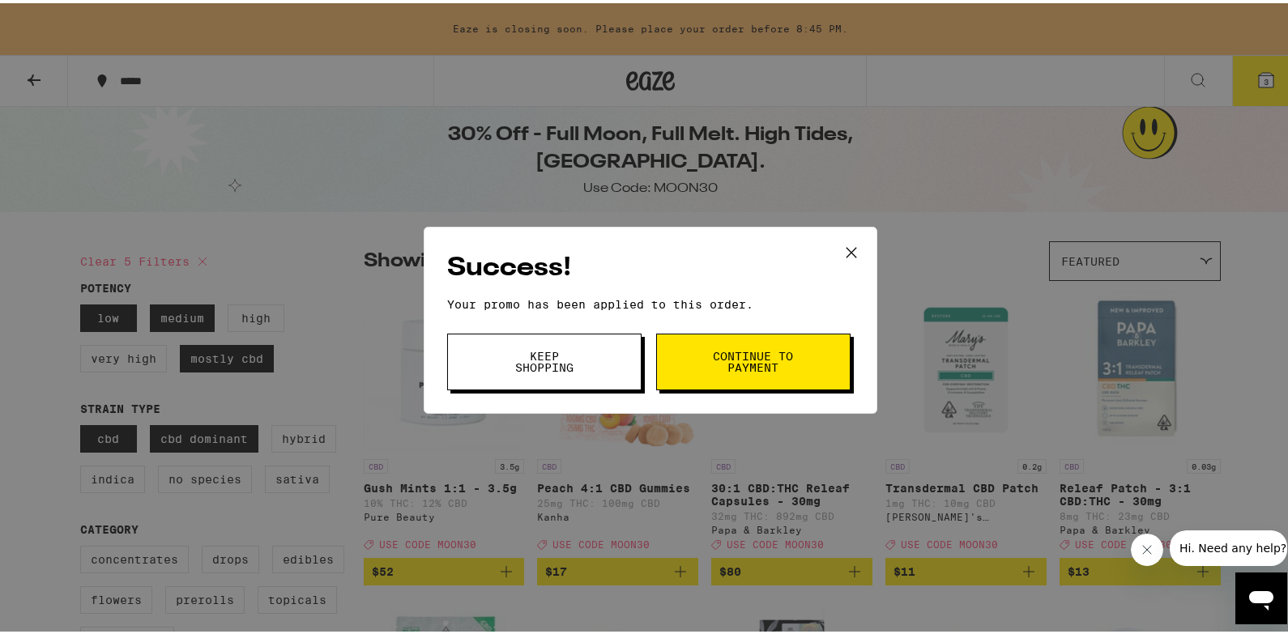
click at [557, 367] on span "Keep Shopping" at bounding box center [544, 358] width 83 height 23
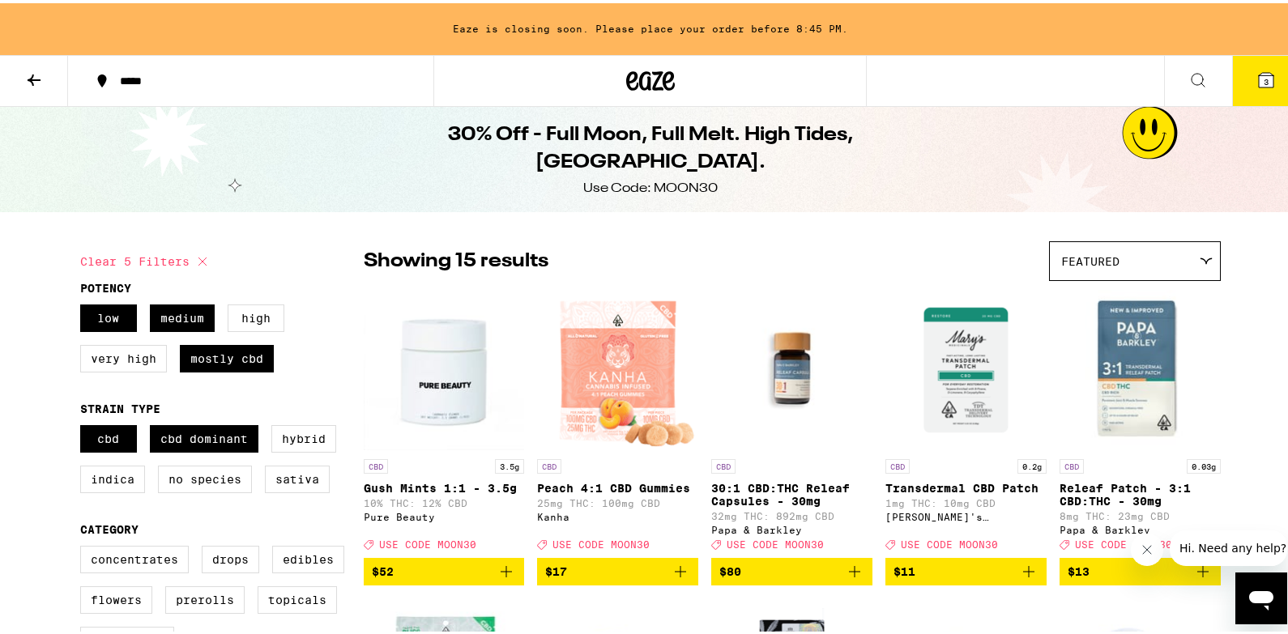
click at [1264, 83] on span "3" at bounding box center [1266, 79] width 5 height 10
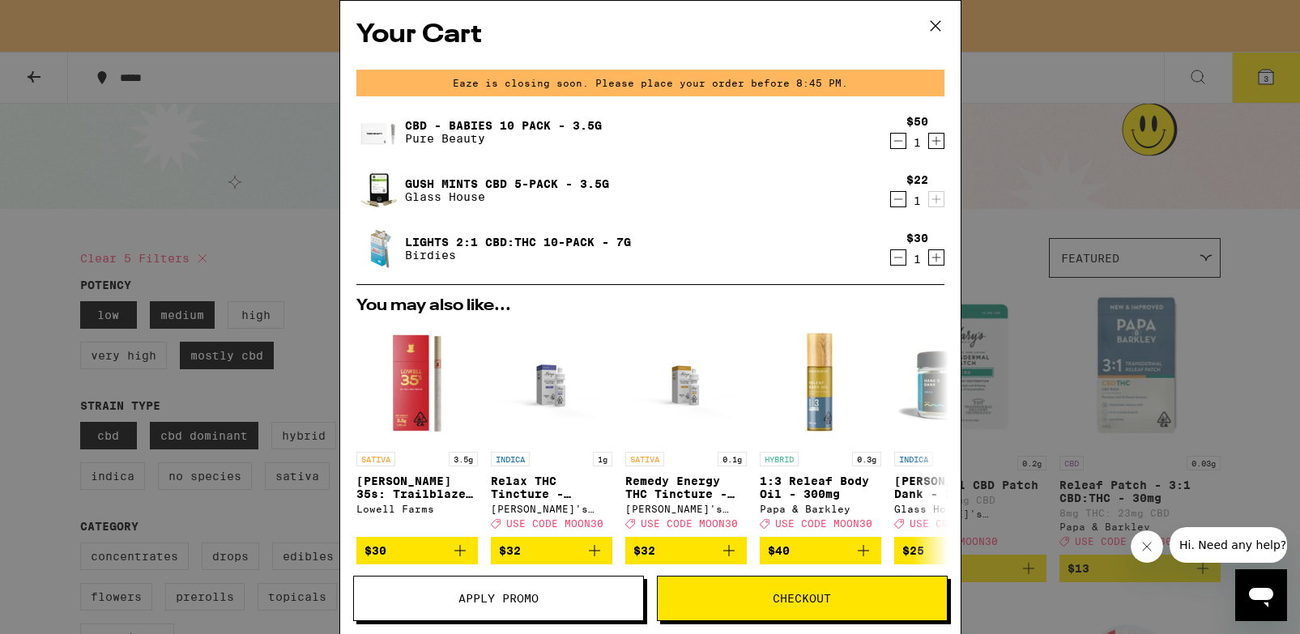
click at [891, 198] on icon "Decrement" at bounding box center [898, 199] width 15 height 19
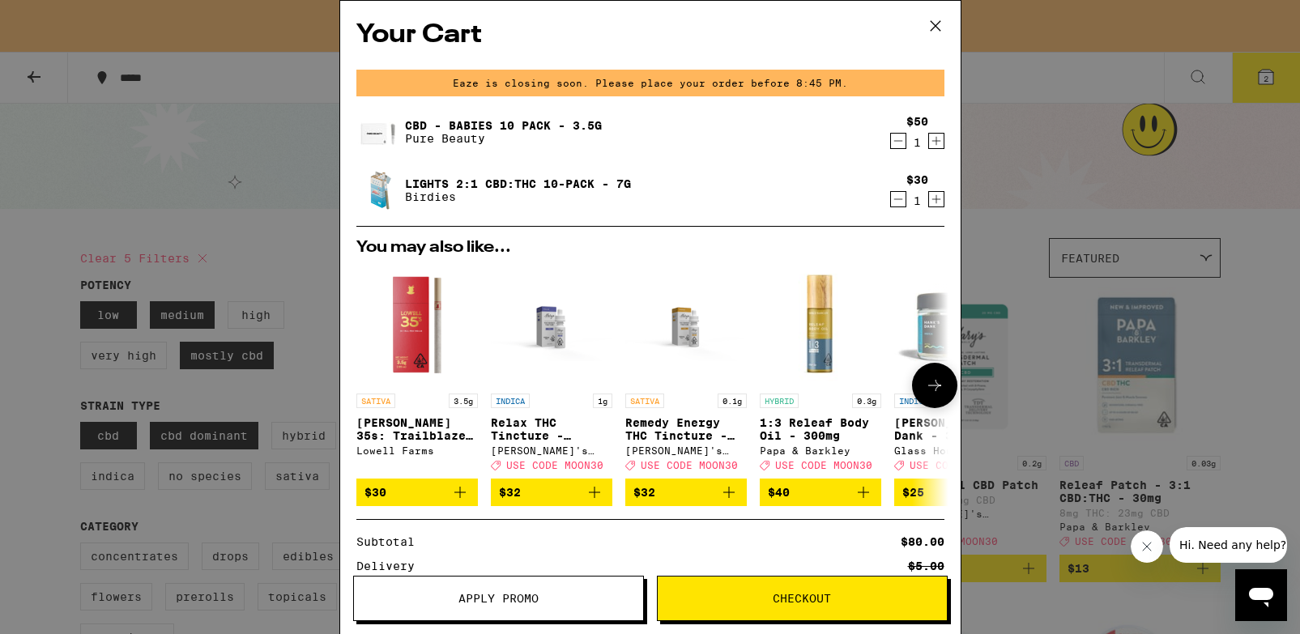
scroll to position [20, 0]
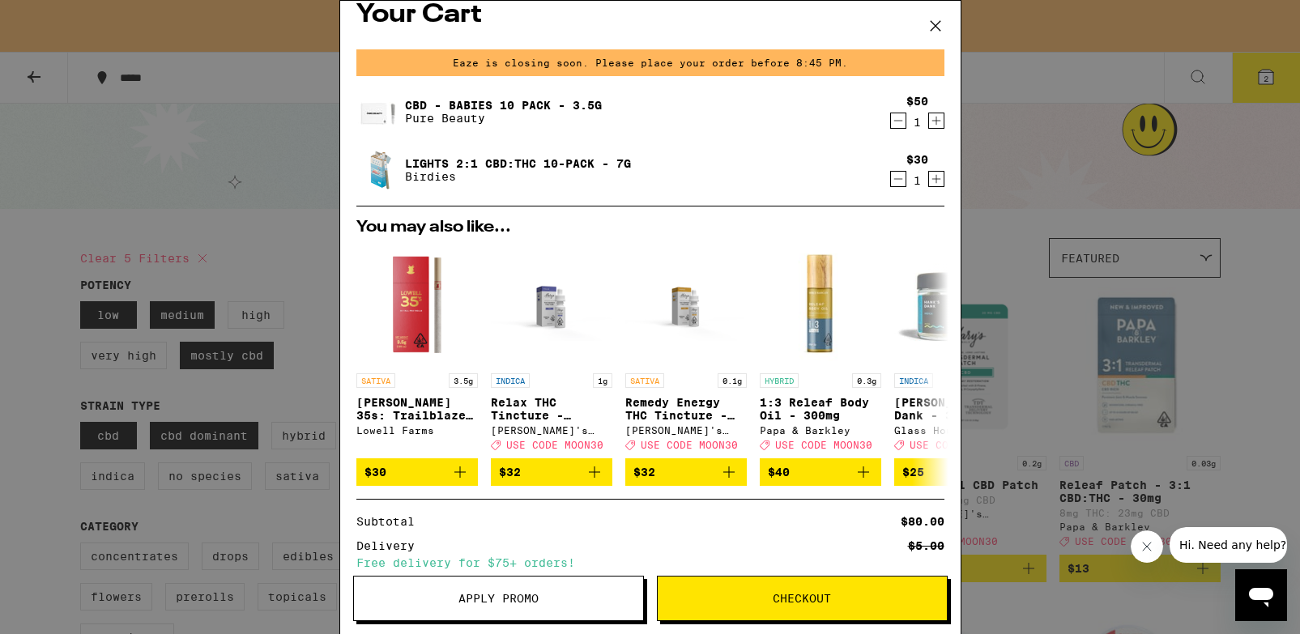
click at [891, 181] on icon "Decrement" at bounding box center [898, 178] width 15 height 19
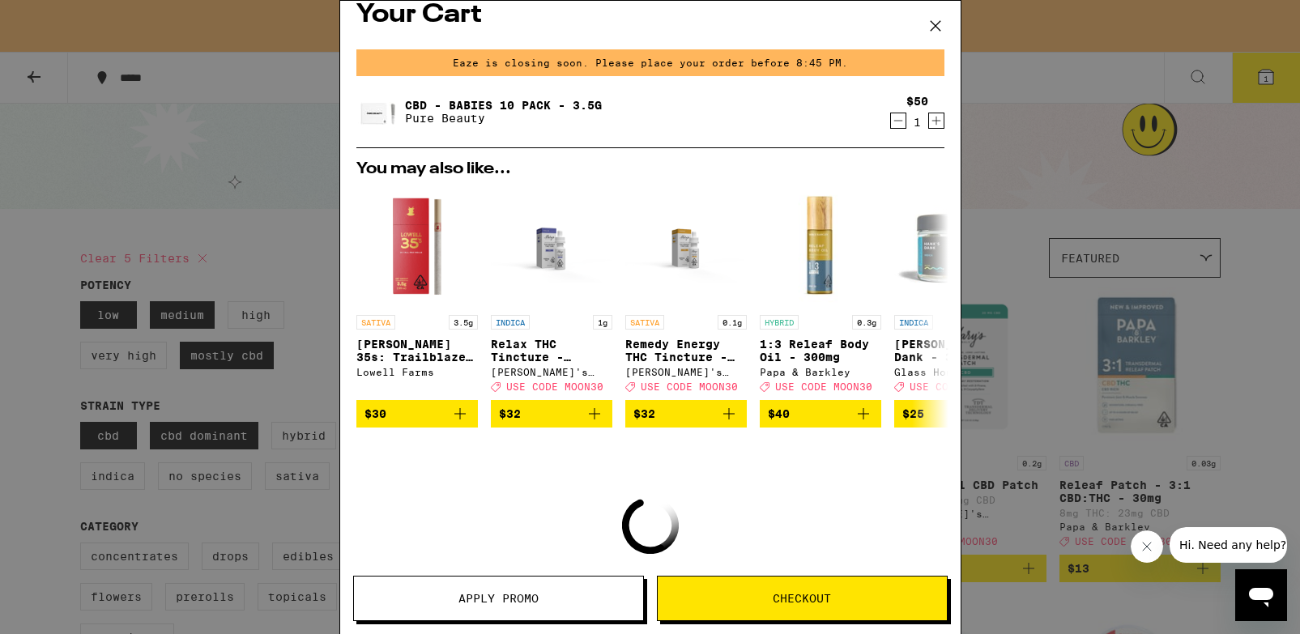
click at [929, 122] on icon "Increment" at bounding box center [936, 120] width 15 height 19
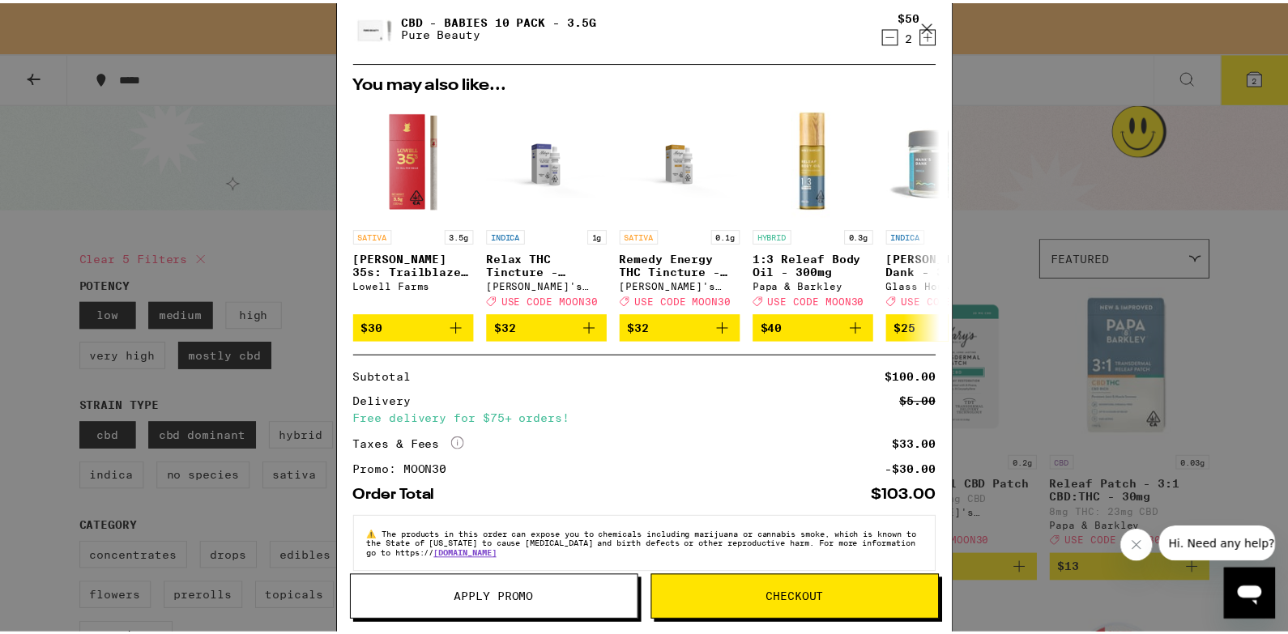
scroll to position [135, 0]
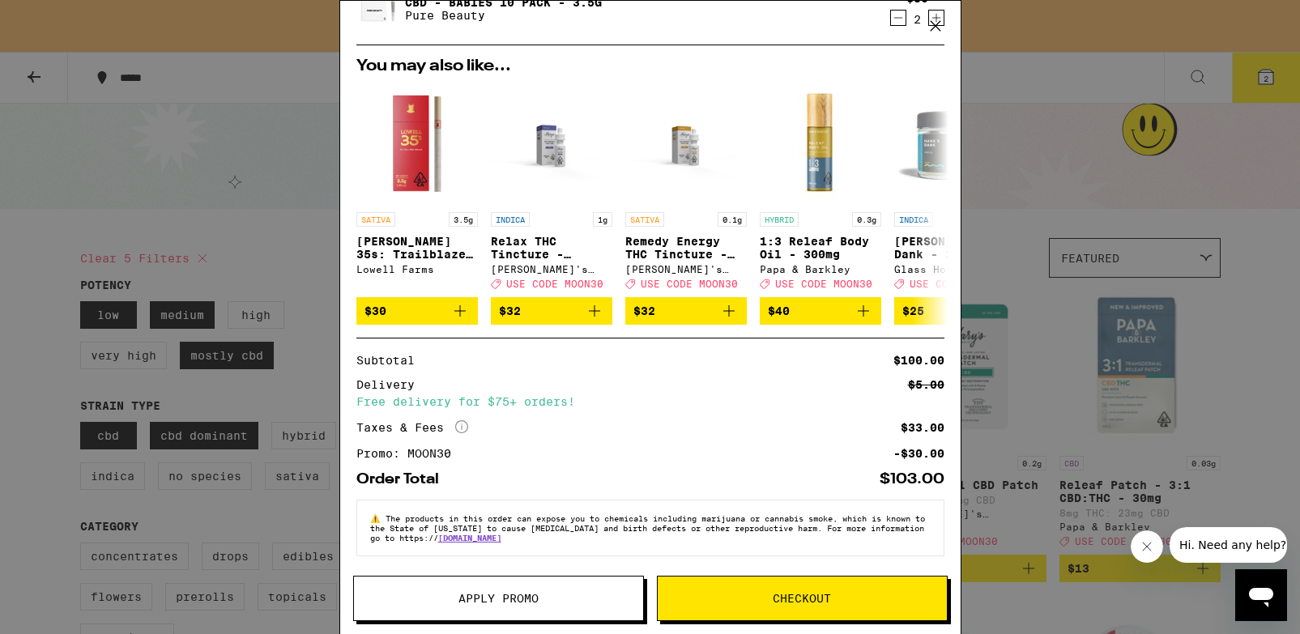
click at [935, 30] on icon at bounding box center [935, 26] width 24 height 24
